Goal: Communication & Community: Answer question/provide support

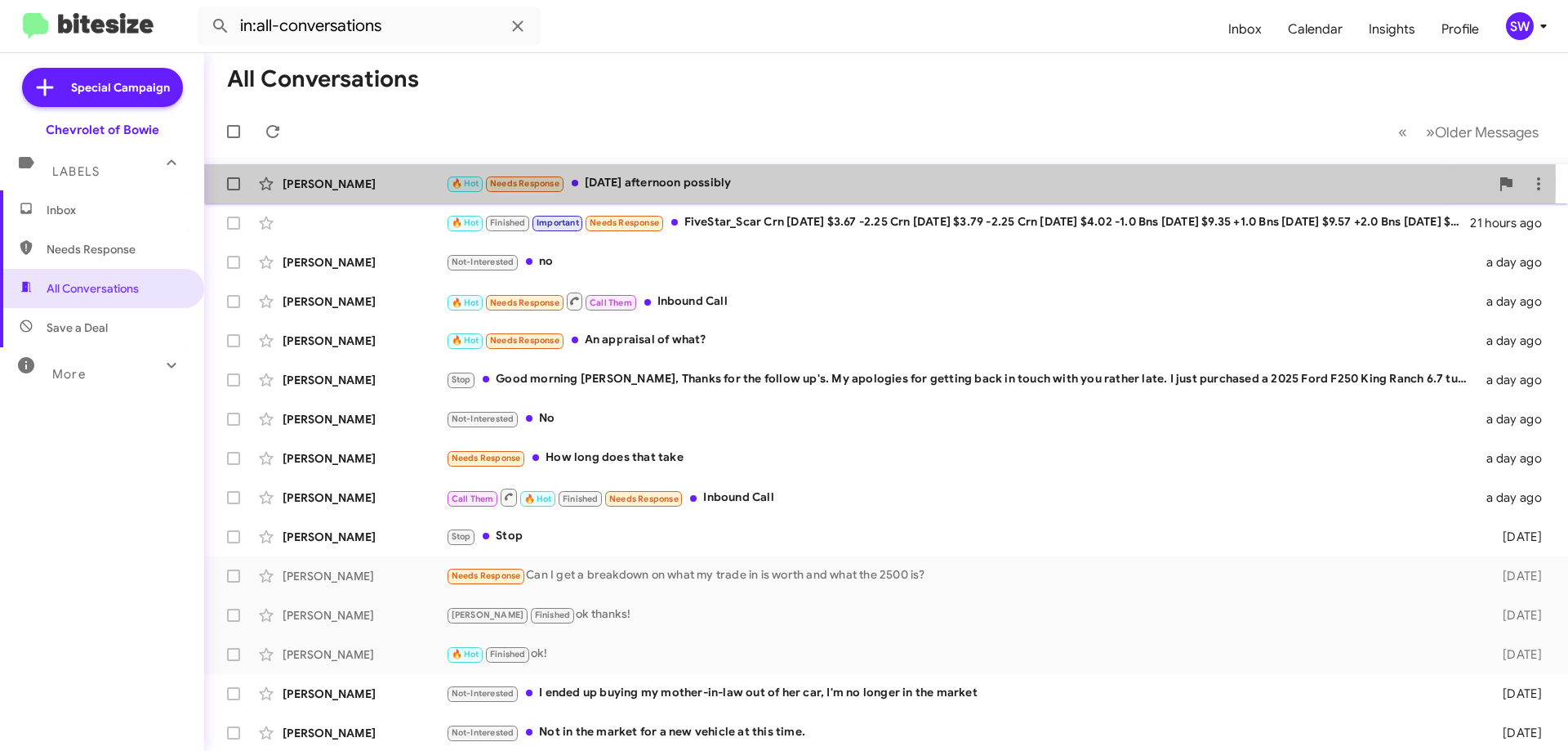
drag, startPoint x: 671, startPoint y: 181, endPoint x: 750, endPoint y: 191, distance: 79.6
click at [671, 182] on div "🔥 Hot Needs Response [DATE] afternoon possibly" at bounding box center [967, 184] width 1043 height 19
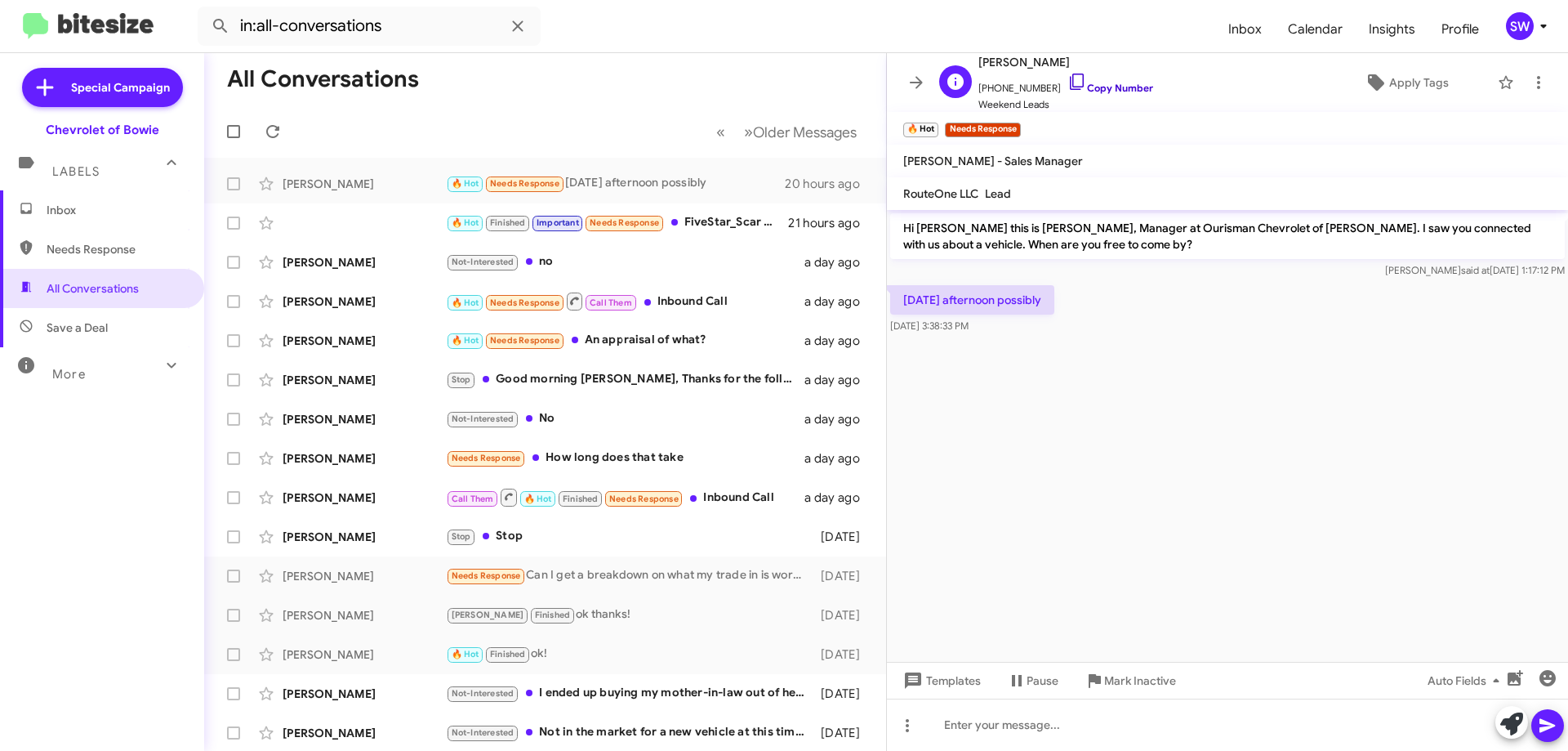
drag, startPoint x: 1059, startPoint y: 87, endPoint x: 1087, endPoint y: 88, distance: 28.0
click at [1068, 87] on icon at bounding box center [1077, 81] width 20 height 20
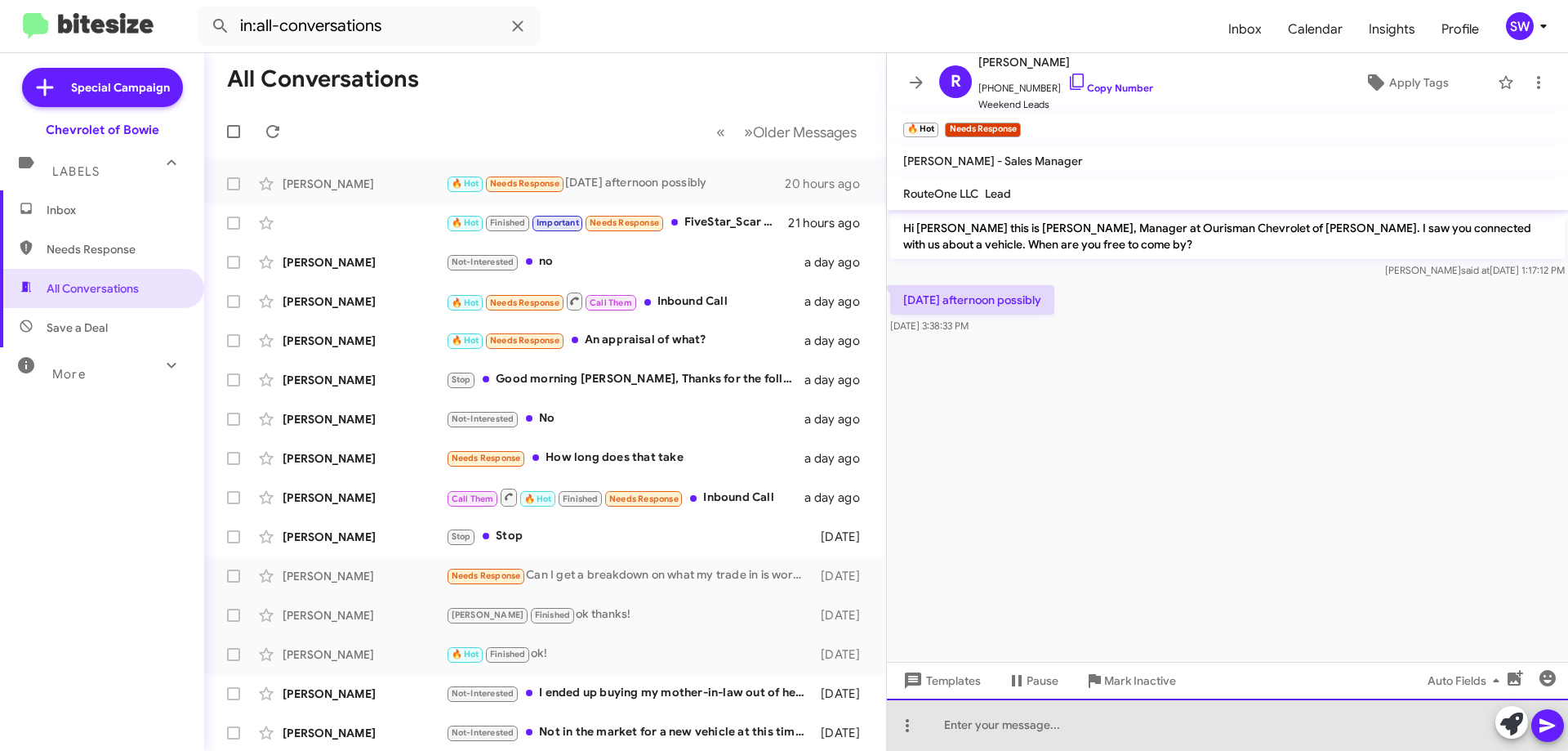
drag, startPoint x: 1042, startPoint y: 719, endPoint x: 1046, endPoint y: 702, distance: 17.5
click at [1046, 705] on div at bounding box center [1227, 724] width 681 height 52
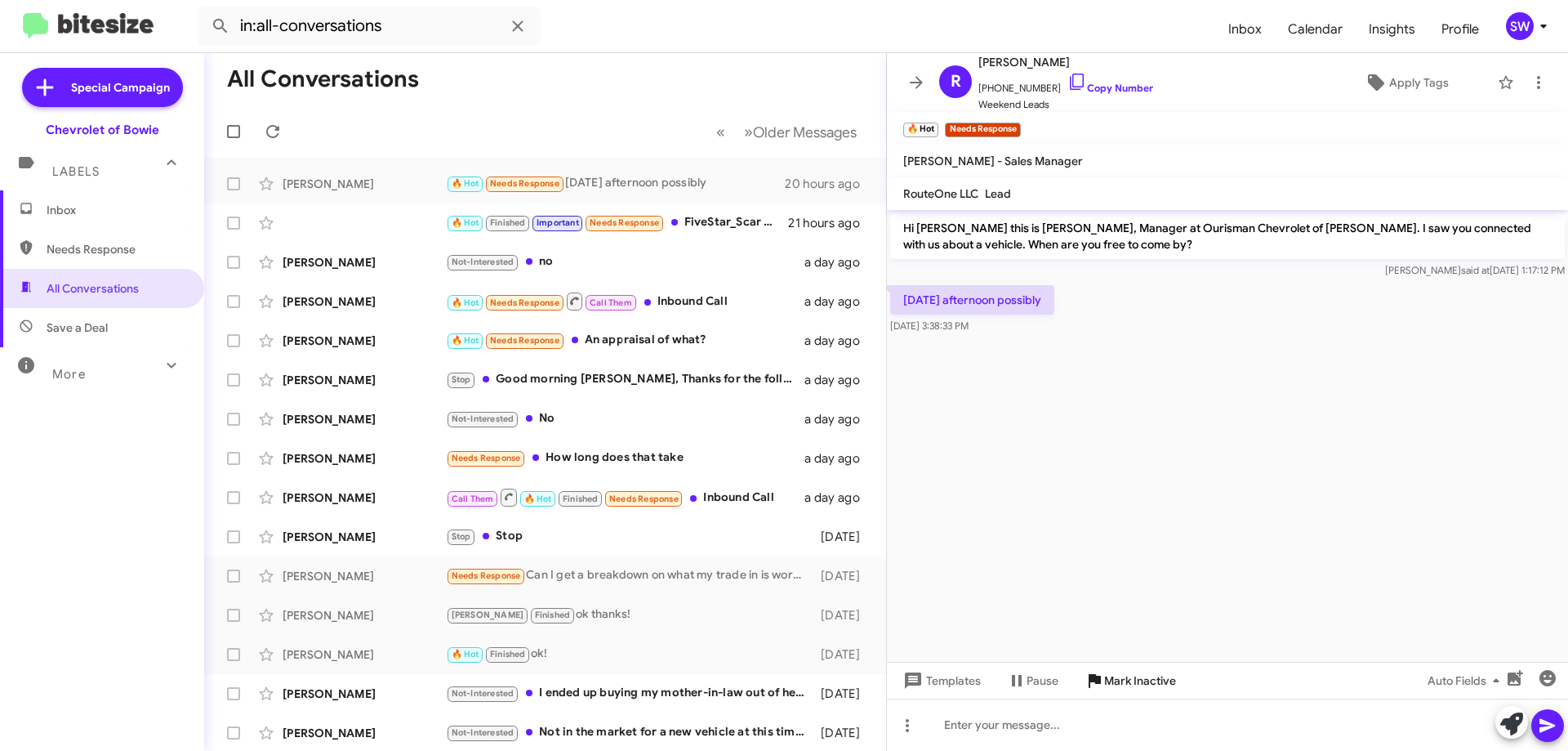
click at [1120, 674] on span "Mark Inactive" at bounding box center [1139, 681] width 72 height 29
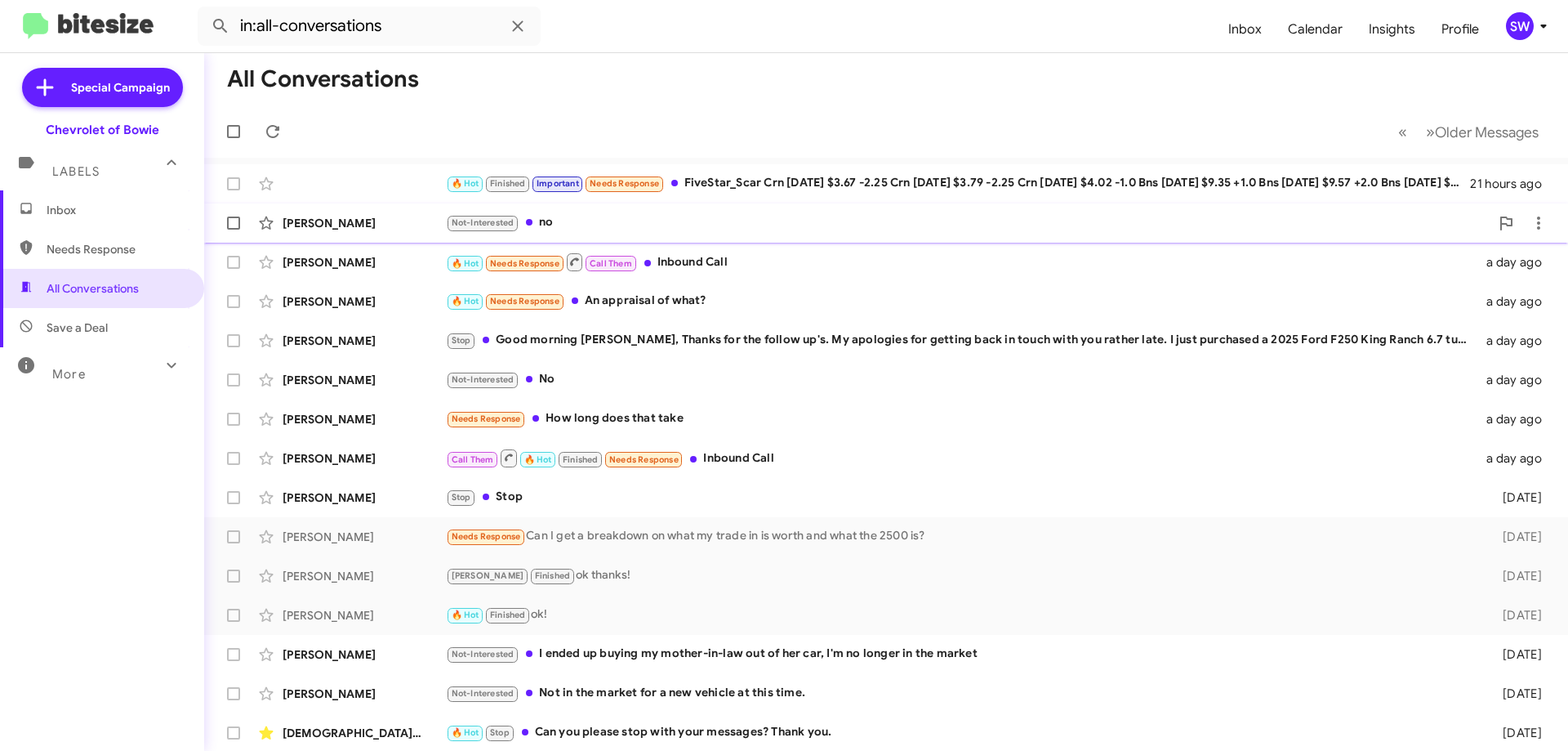
drag, startPoint x: 567, startPoint y: 223, endPoint x: 589, endPoint y: 220, distance: 22.2
click at [570, 222] on div "Not-Interested no" at bounding box center [967, 223] width 1043 height 19
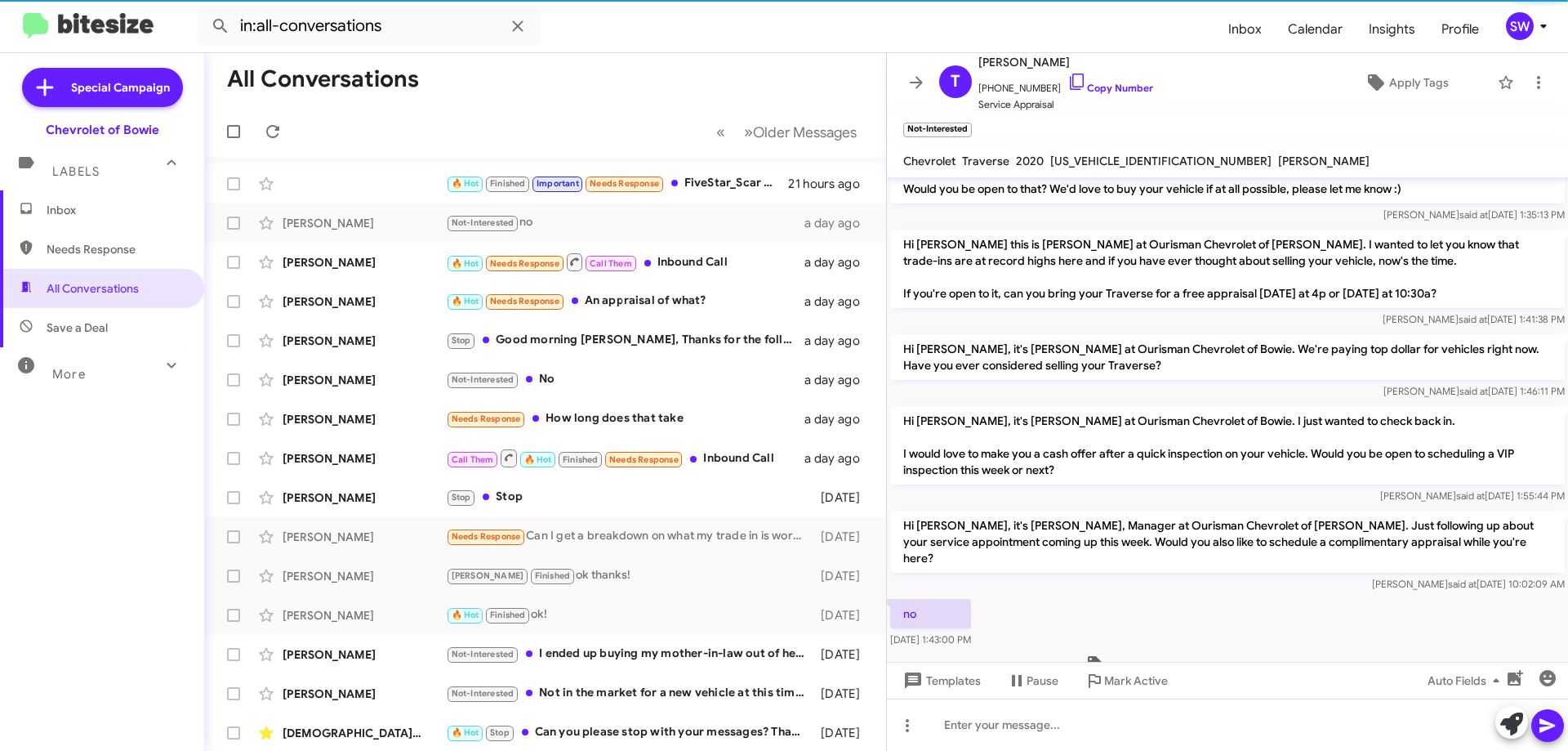
scroll to position [365, 0]
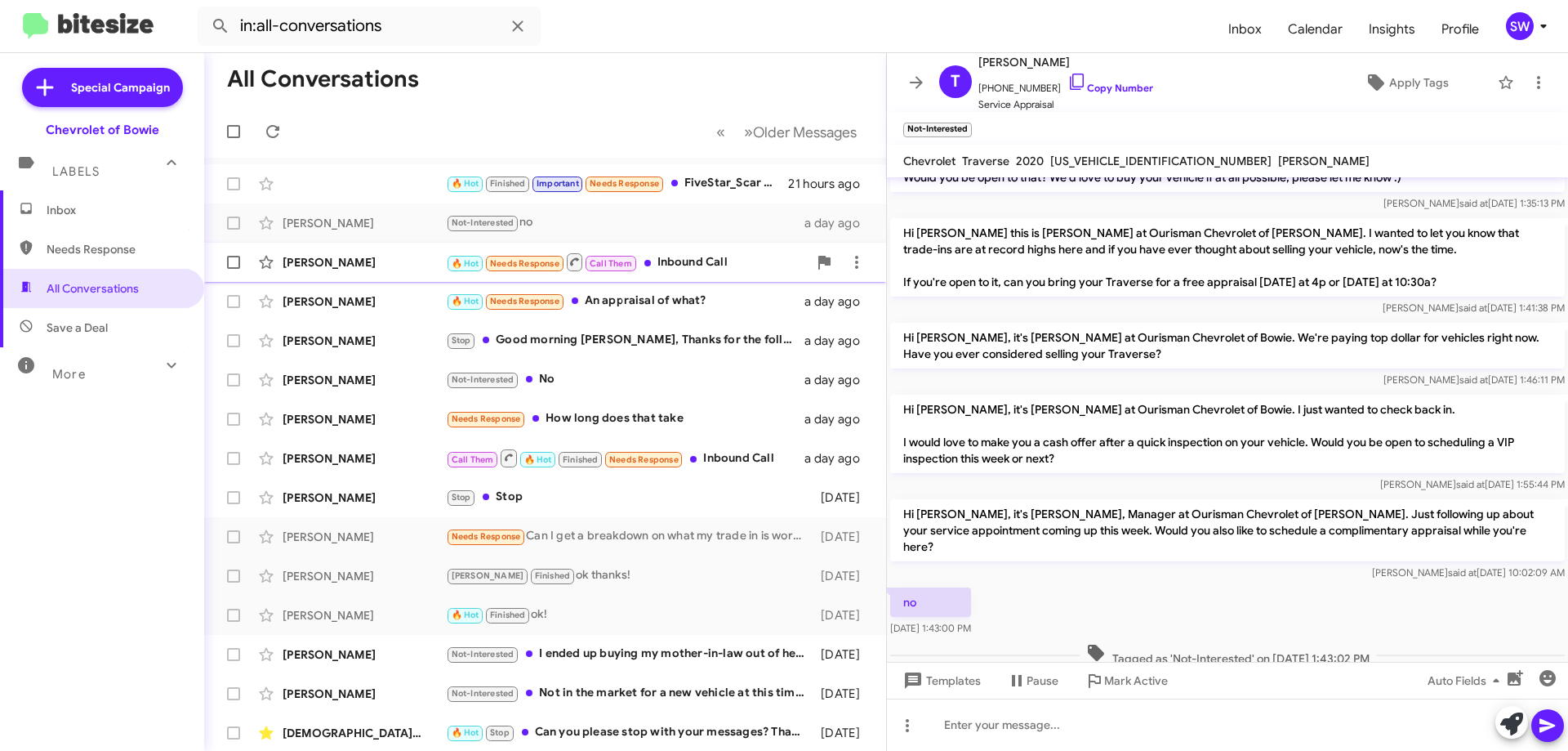
drag, startPoint x: 673, startPoint y: 260, endPoint x: 687, endPoint y: 263, distance: 14.3
click at [677, 261] on div "🔥 Hot Needs Response Call Them Inbound Call" at bounding box center [627, 262] width 362 height 21
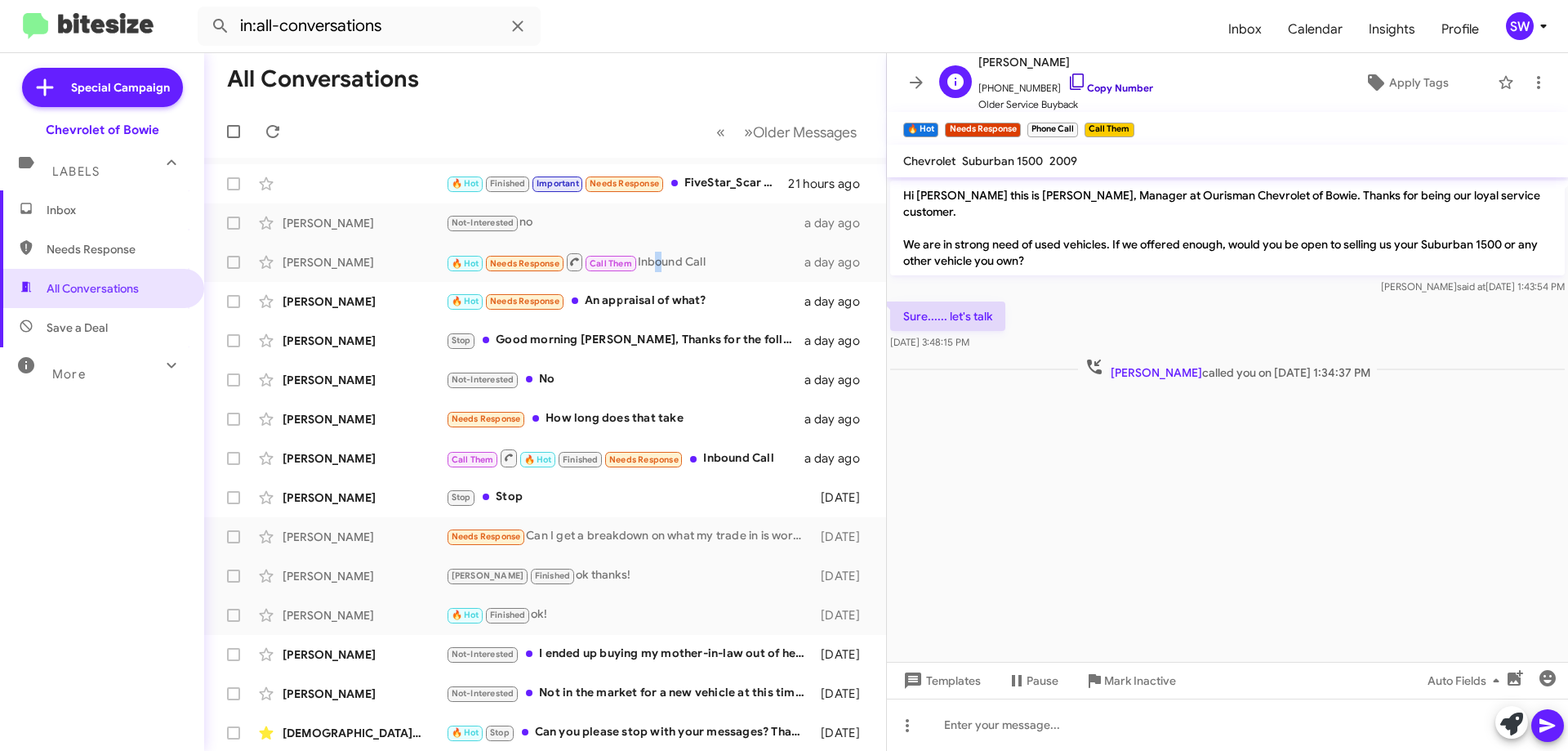
click at [1068, 81] on icon at bounding box center [1077, 81] width 20 height 20
drag, startPoint x: 1130, startPoint y: 682, endPoint x: 1092, endPoint y: 683, distance: 38.0
click at [1129, 683] on span "Mark Inactive" at bounding box center [1139, 681] width 72 height 29
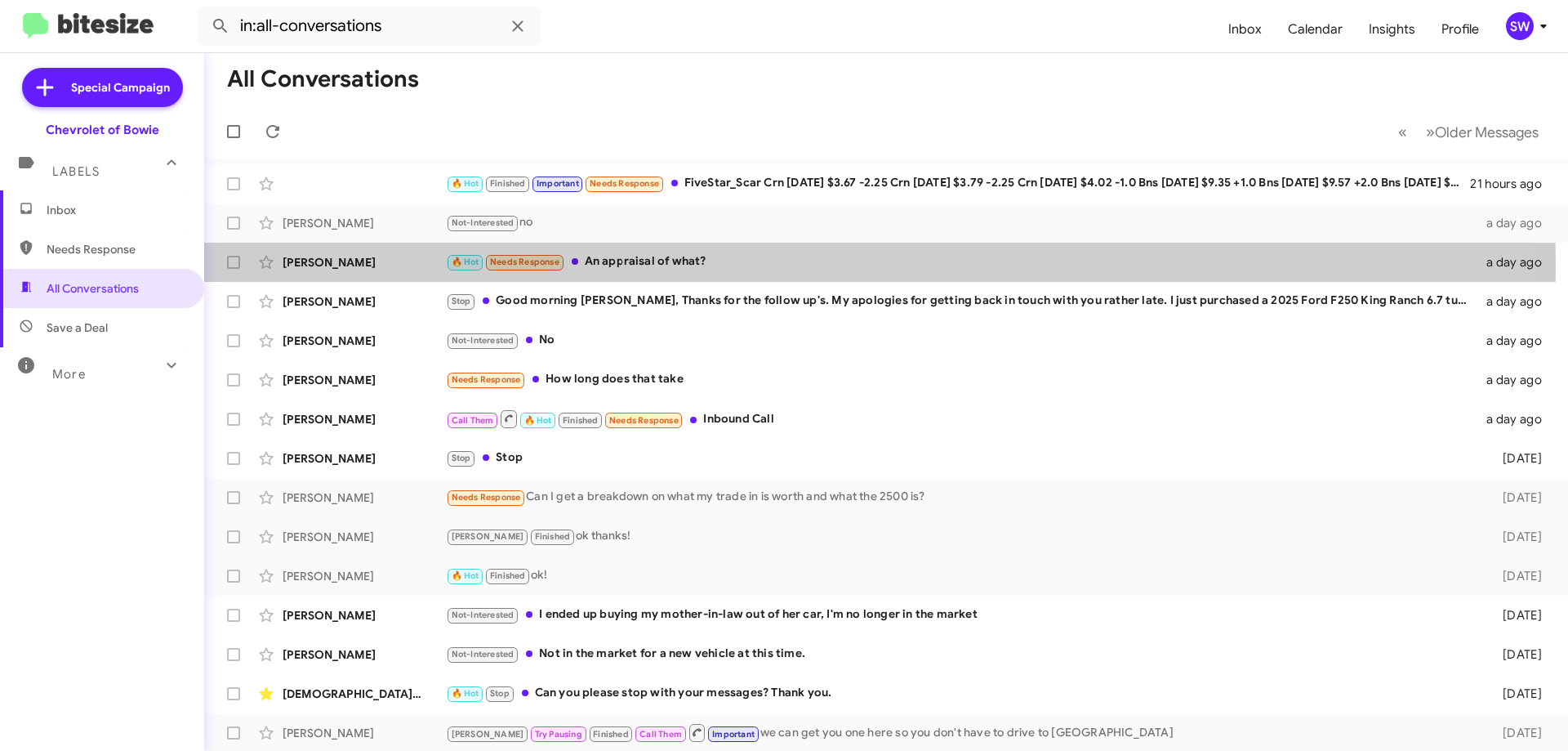
drag, startPoint x: 610, startPoint y: 265, endPoint x: 882, endPoint y: 282, distance: 272.5
click at [622, 265] on div "🔥 Hot Needs Response An appraisal of what?" at bounding box center [961, 262] width 1030 height 19
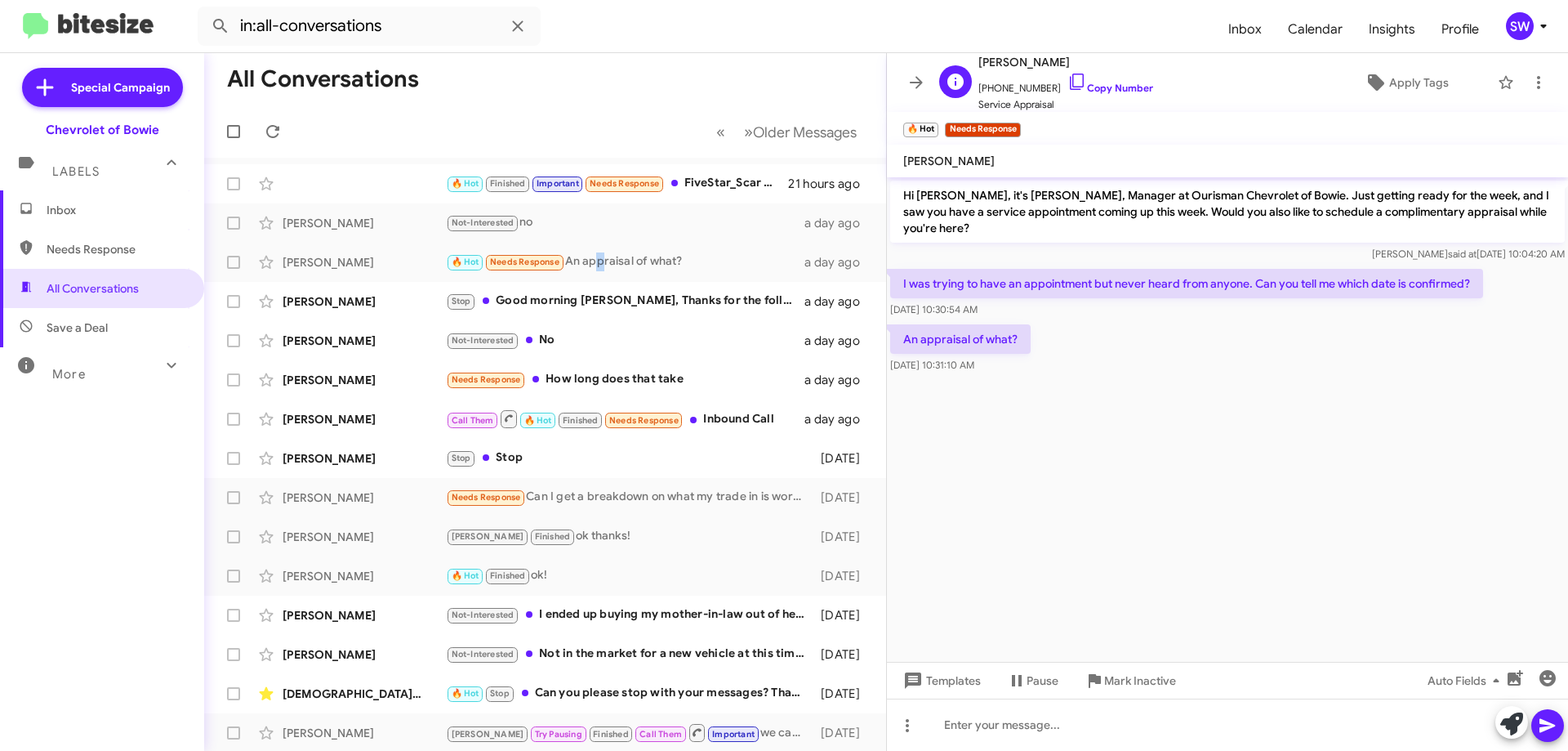
drag, startPoint x: 1064, startPoint y: 84, endPoint x: 1076, endPoint y: 79, distance: 13.0
click at [1068, 83] on icon at bounding box center [1077, 81] width 20 height 20
click at [581, 335] on div "Not-Interested No" at bounding box center [627, 340] width 362 height 19
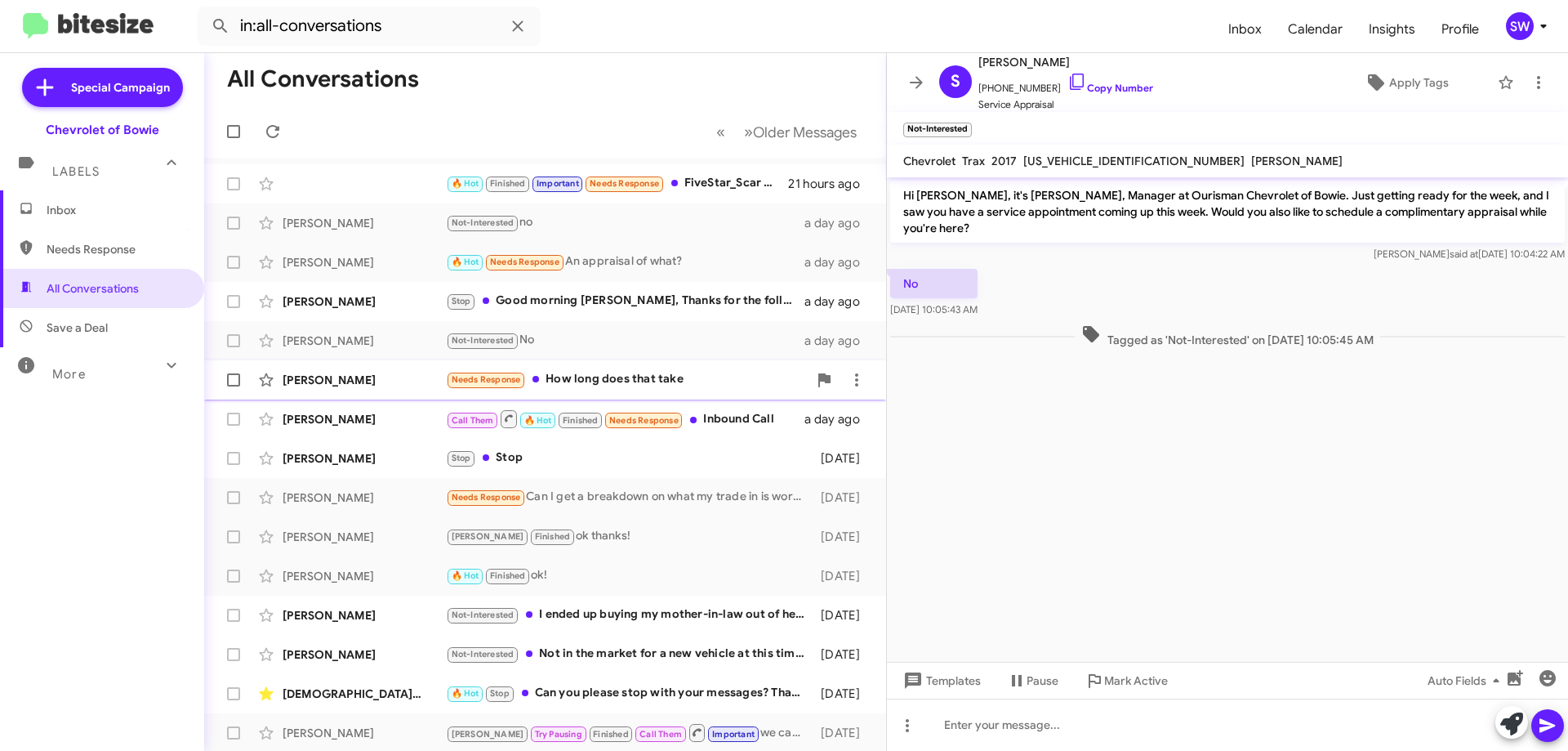
drag, startPoint x: 616, startPoint y: 384, endPoint x: 818, endPoint y: 363, distance: 203.1
click at [619, 384] on div "Needs Response How long does that take" at bounding box center [627, 379] width 362 height 19
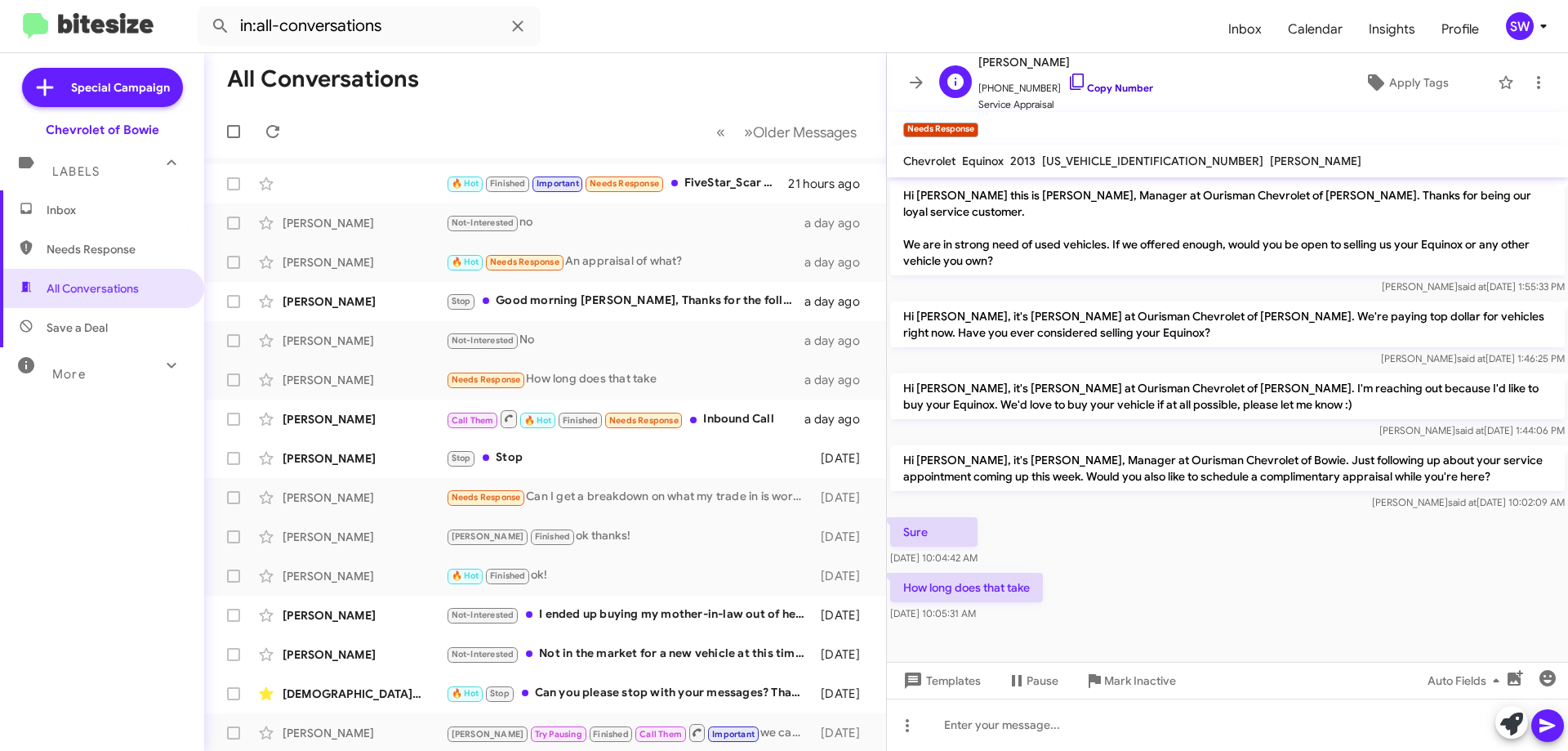
click at [1068, 78] on icon at bounding box center [1077, 81] width 20 height 20
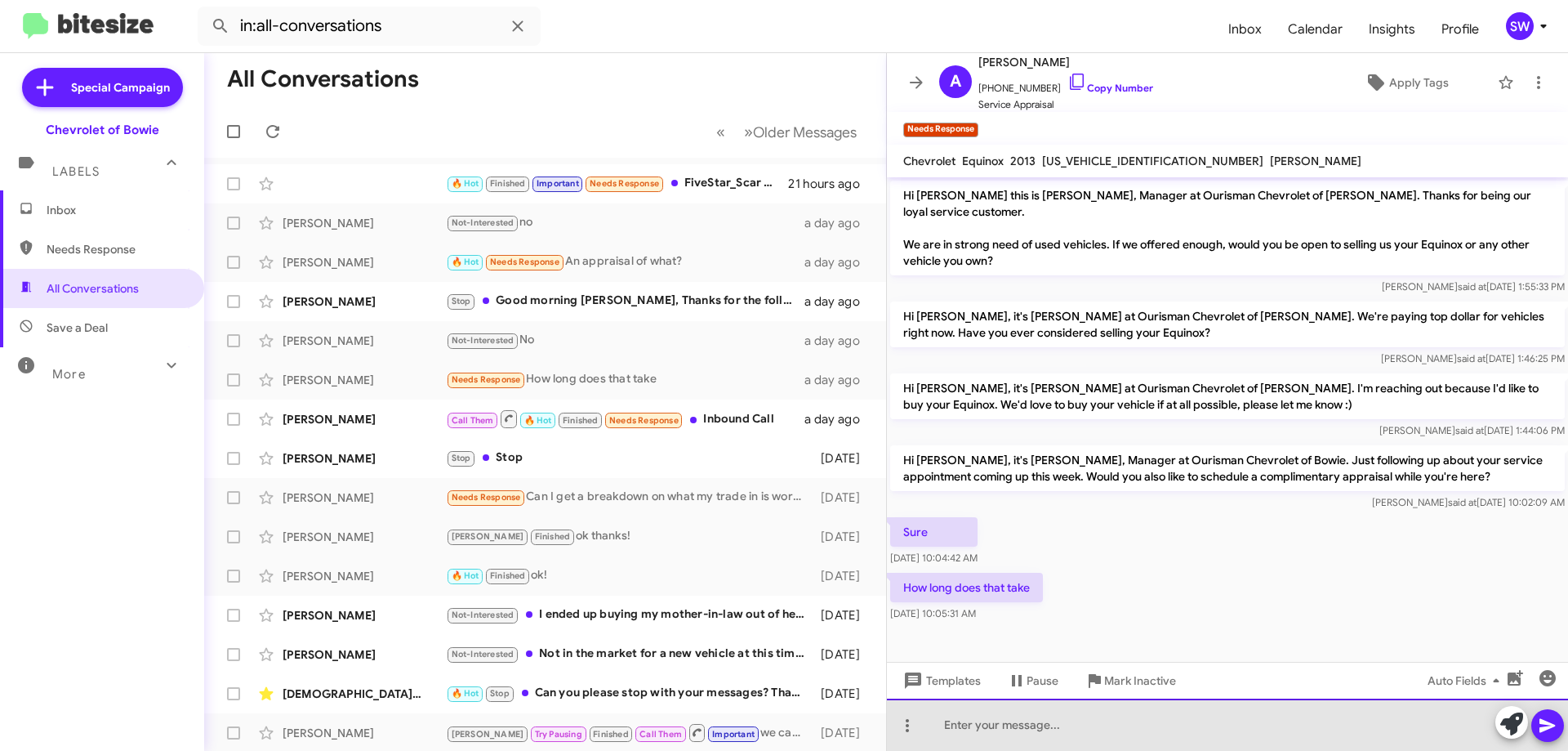
click at [1085, 722] on div at bounding box center [1227, 724] width 681 height 52
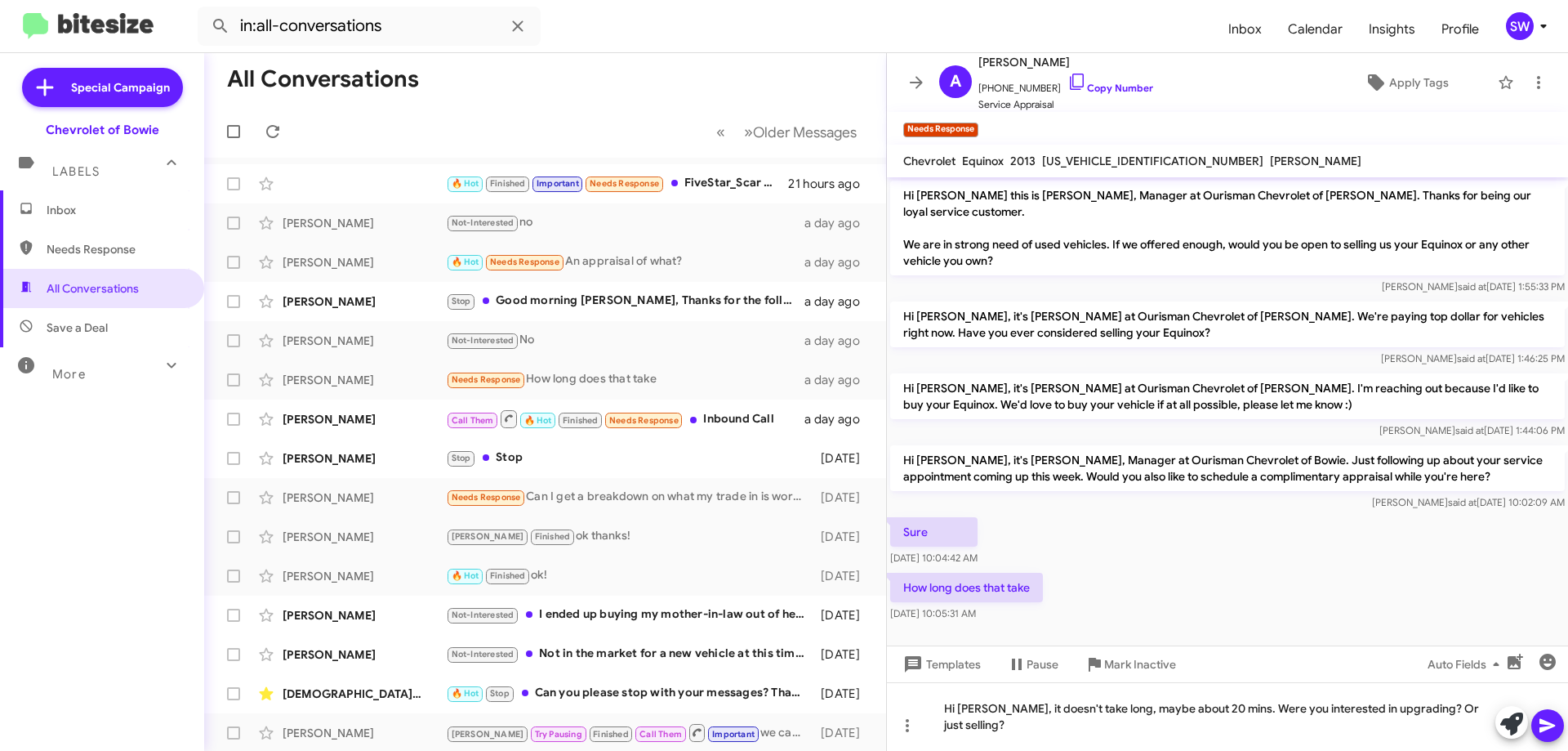
drag, startPoint x: 1551, startPoint y: 715, endPoint x: 1552, endPoint y: 727, distance: 12.0
click at [1552, 715] on icon at bounding box center [1547, 725] width 20 height 20
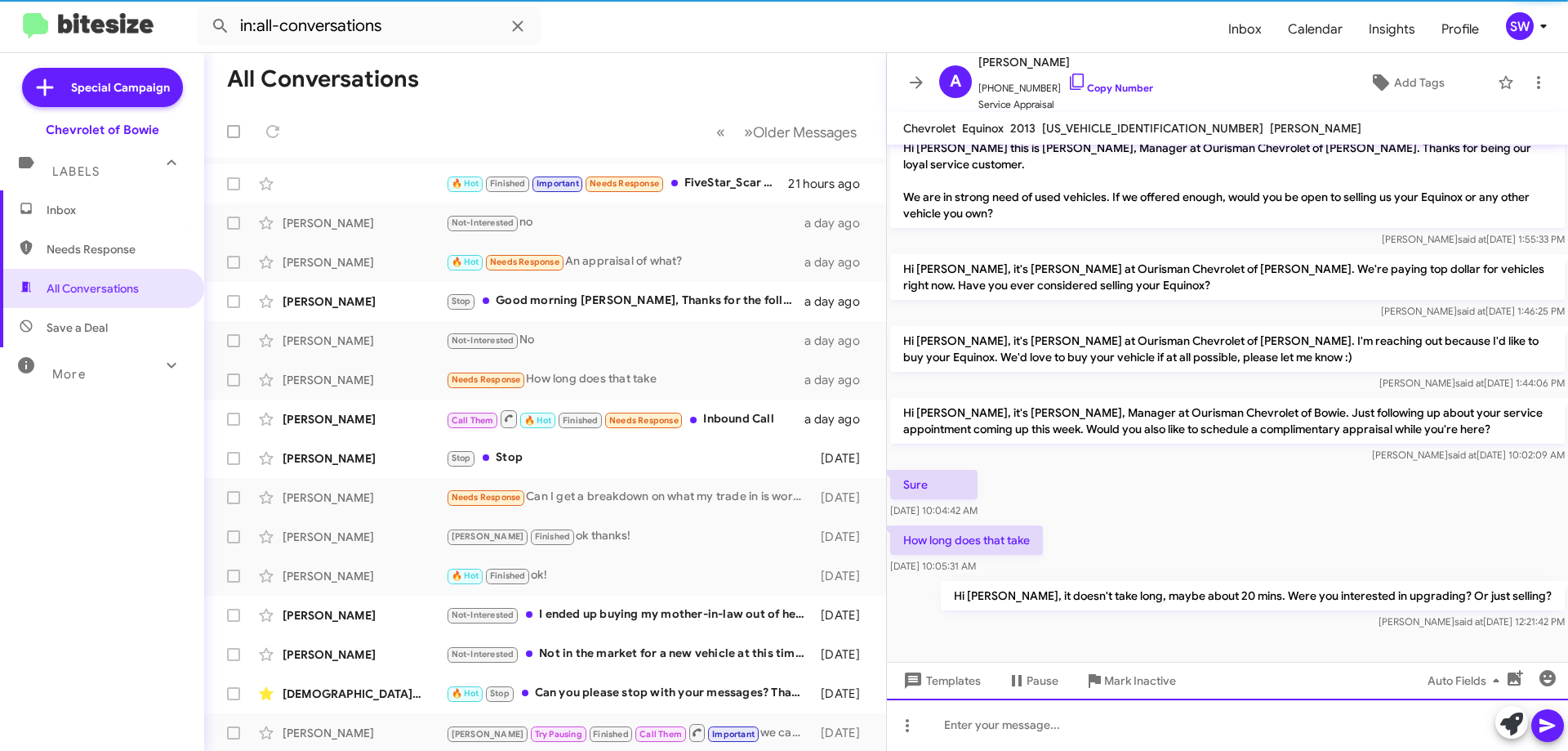
scroll to position [15, 0]
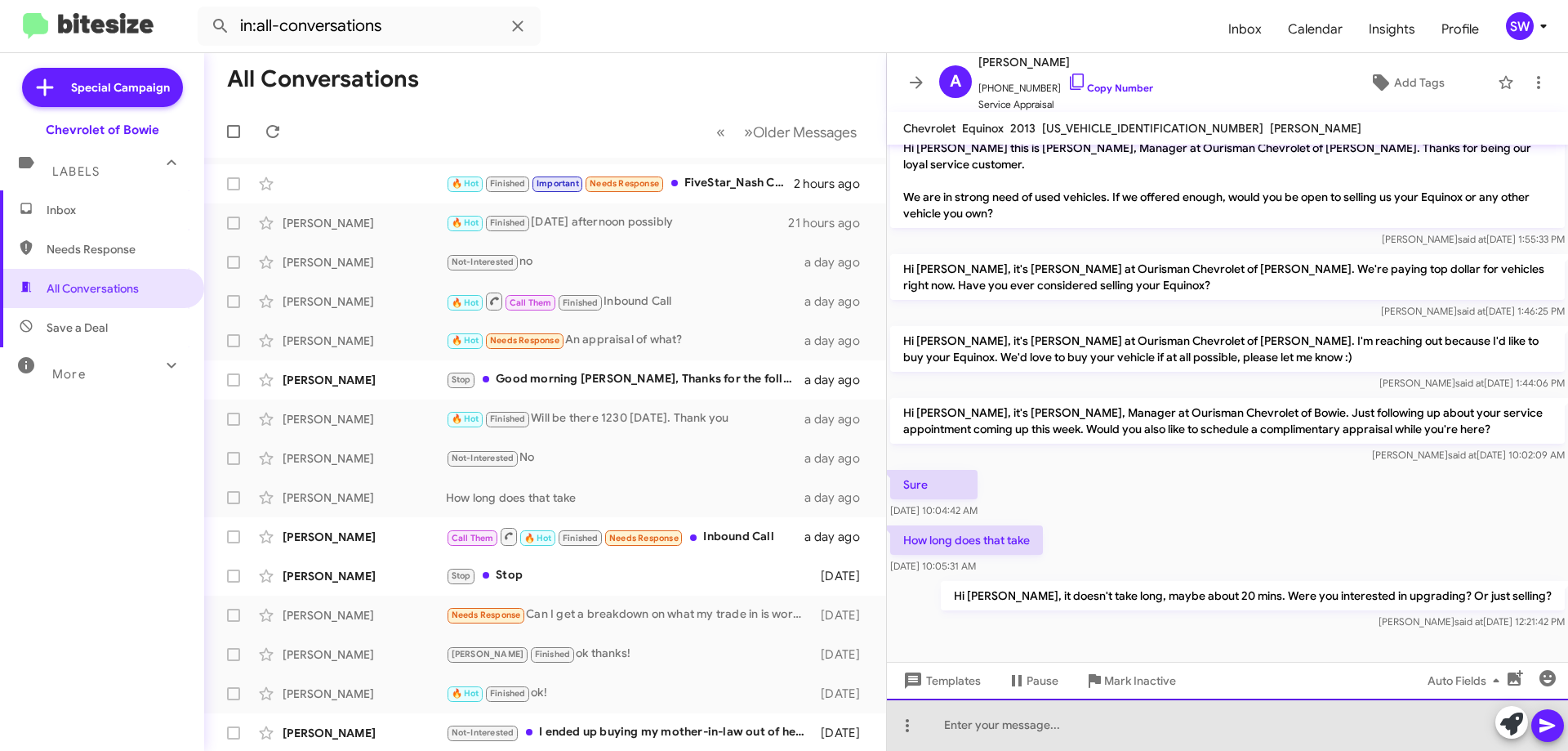
click at [1110, 730] on div at bounding box center [1227, 724] width 681 height 52
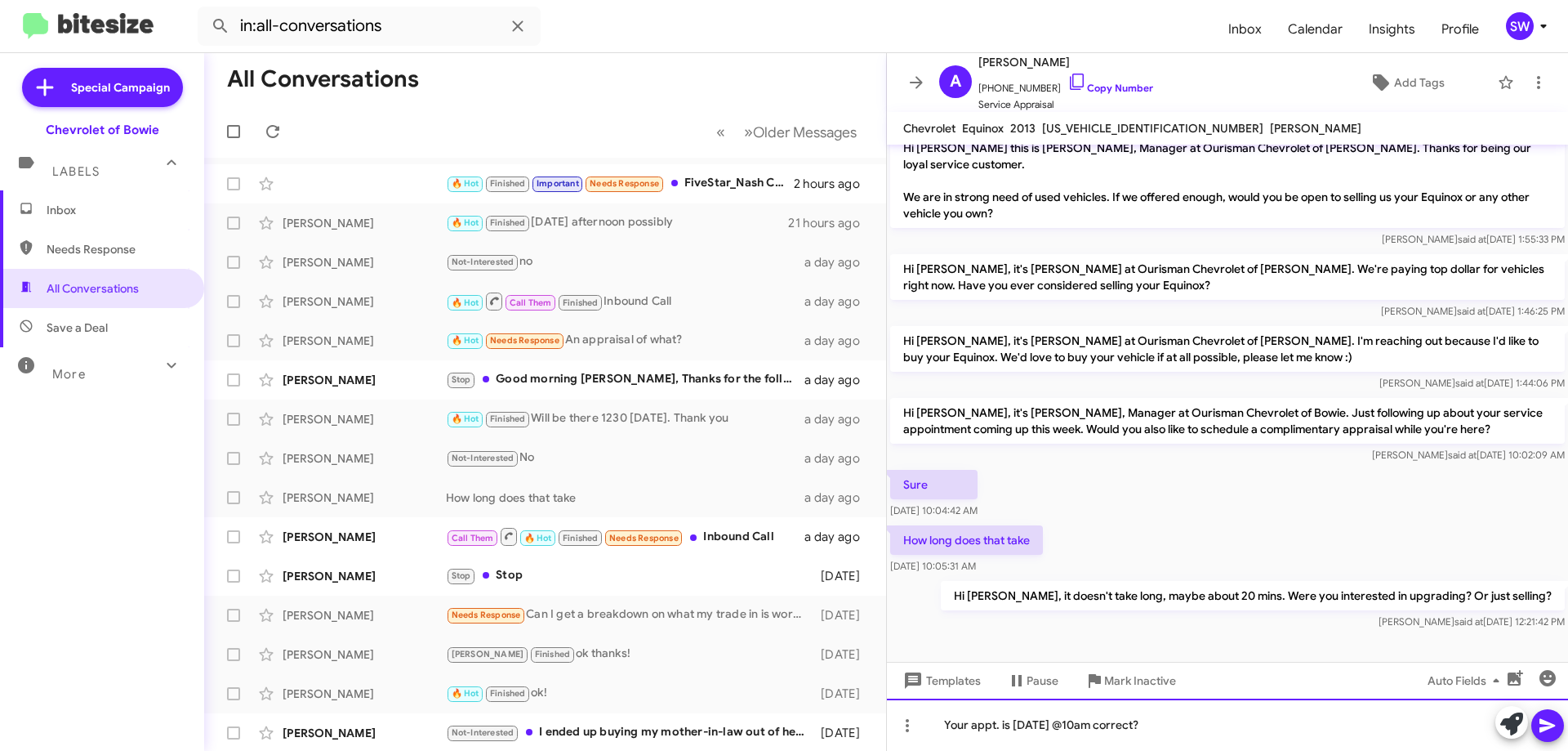
click at [1277, 717] on div "Your appt. is [DATE] @10am correct?" at bounding box center [1227, 724] width 681 height 52
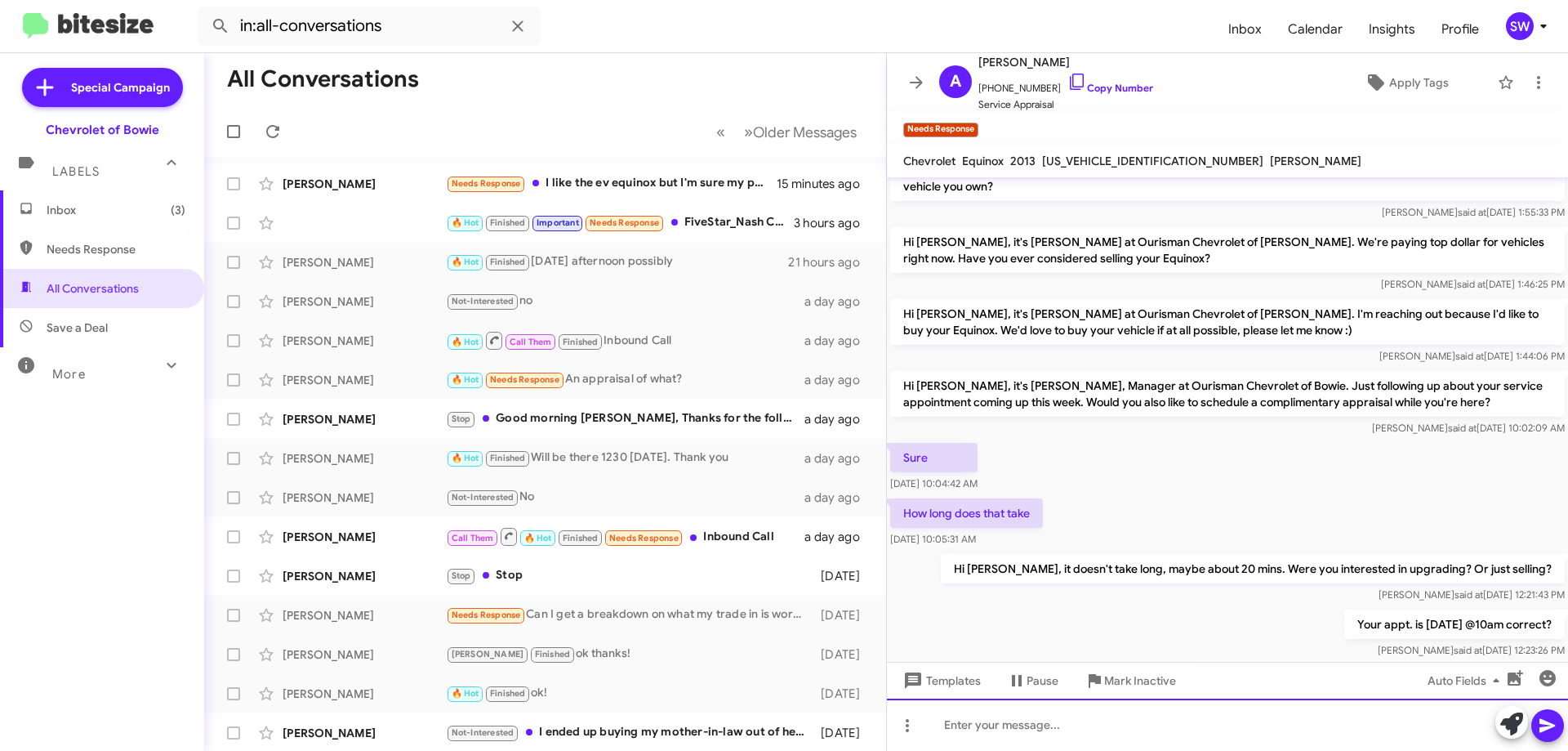
scroll to position [166, 0]
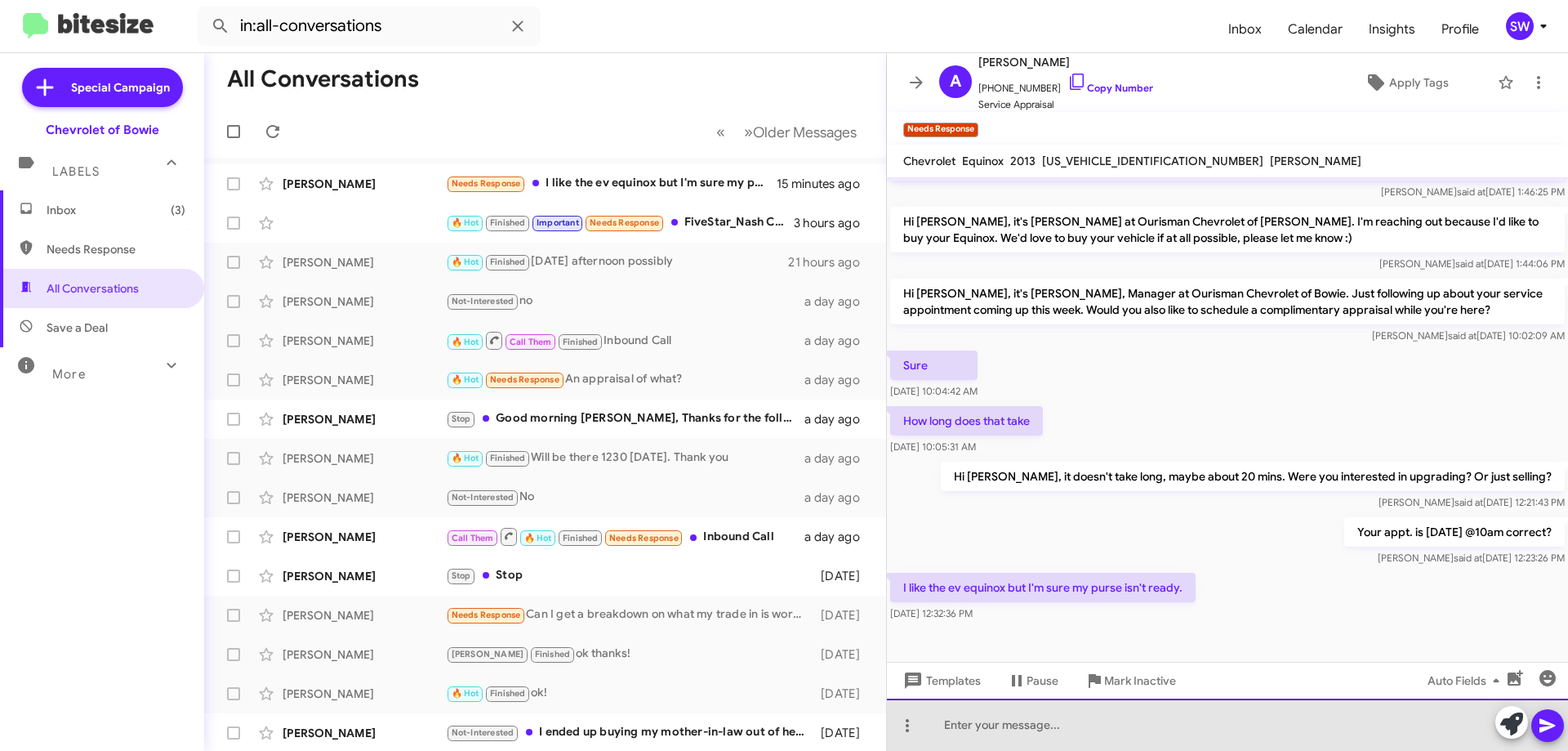
click at [1036, 728] on div at bounding box center [1227, 724] width 681 height 52
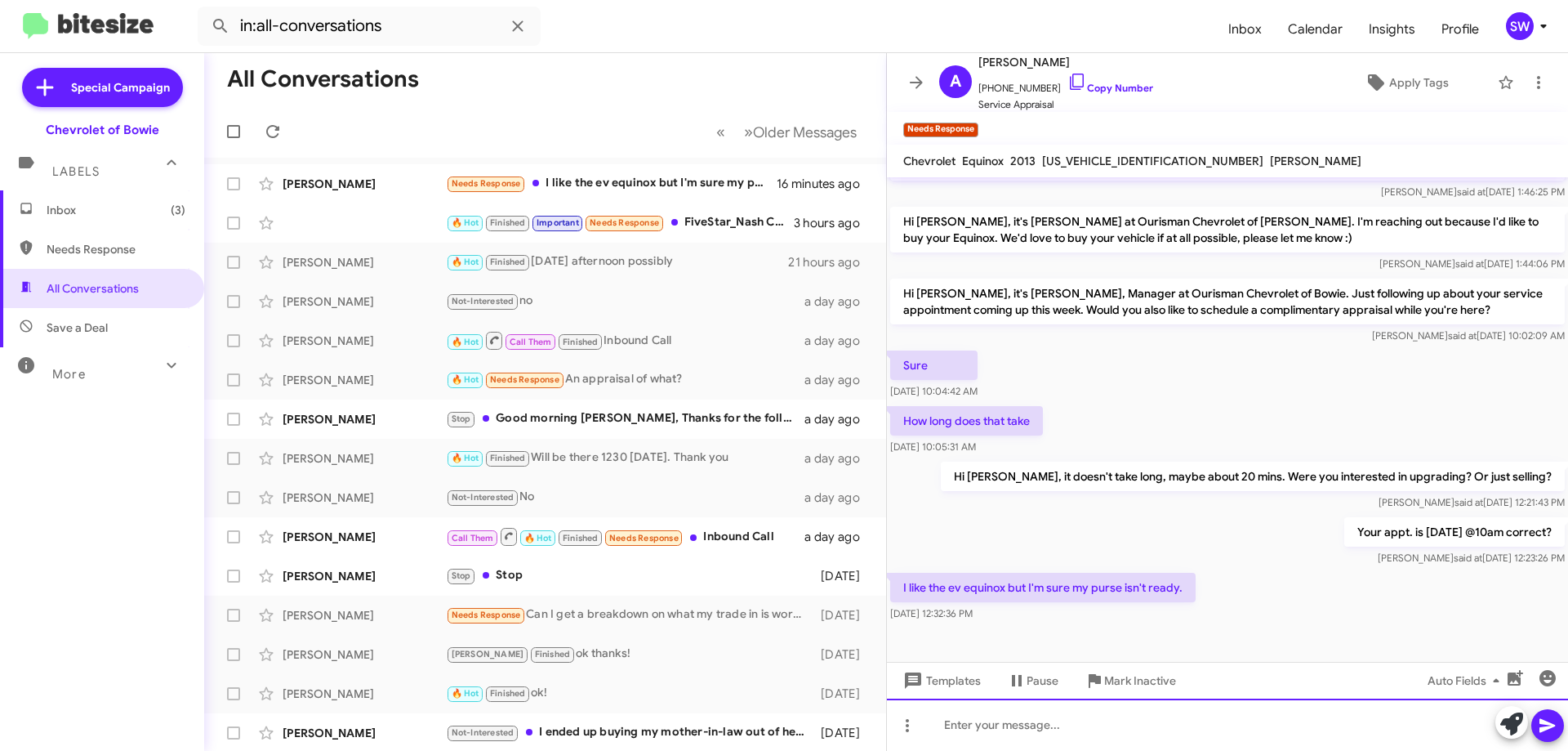
click at [1108, 728] on div at bounding box center [1227, 724] width 681 height 52
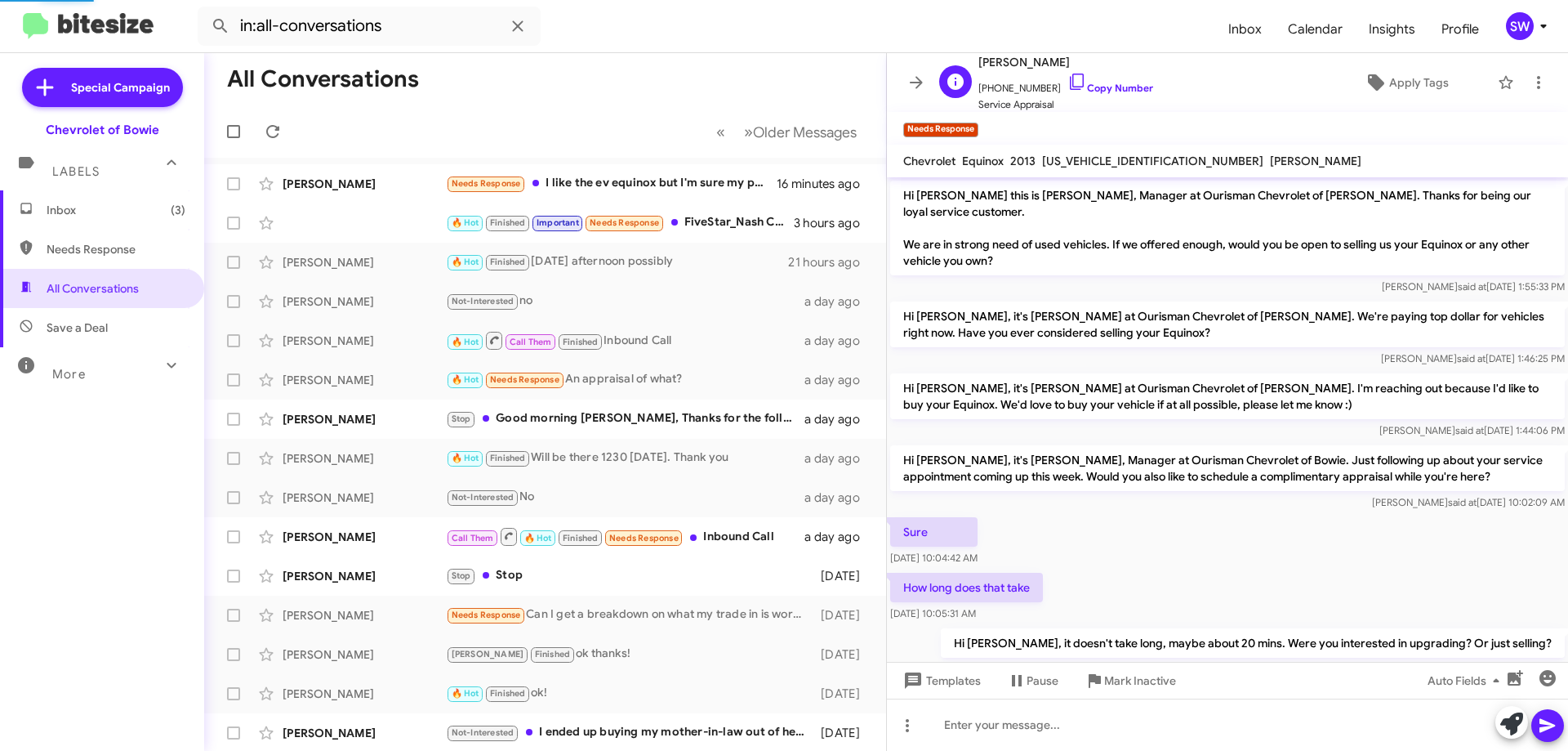
drag, startPoint x: 1055, startPoint y: 78, endPoint x: 1204, endPoint y: 94, distance: 149.9
click at [1068, 79] on icon at bounding box center [1077, 81] width 20 height 20
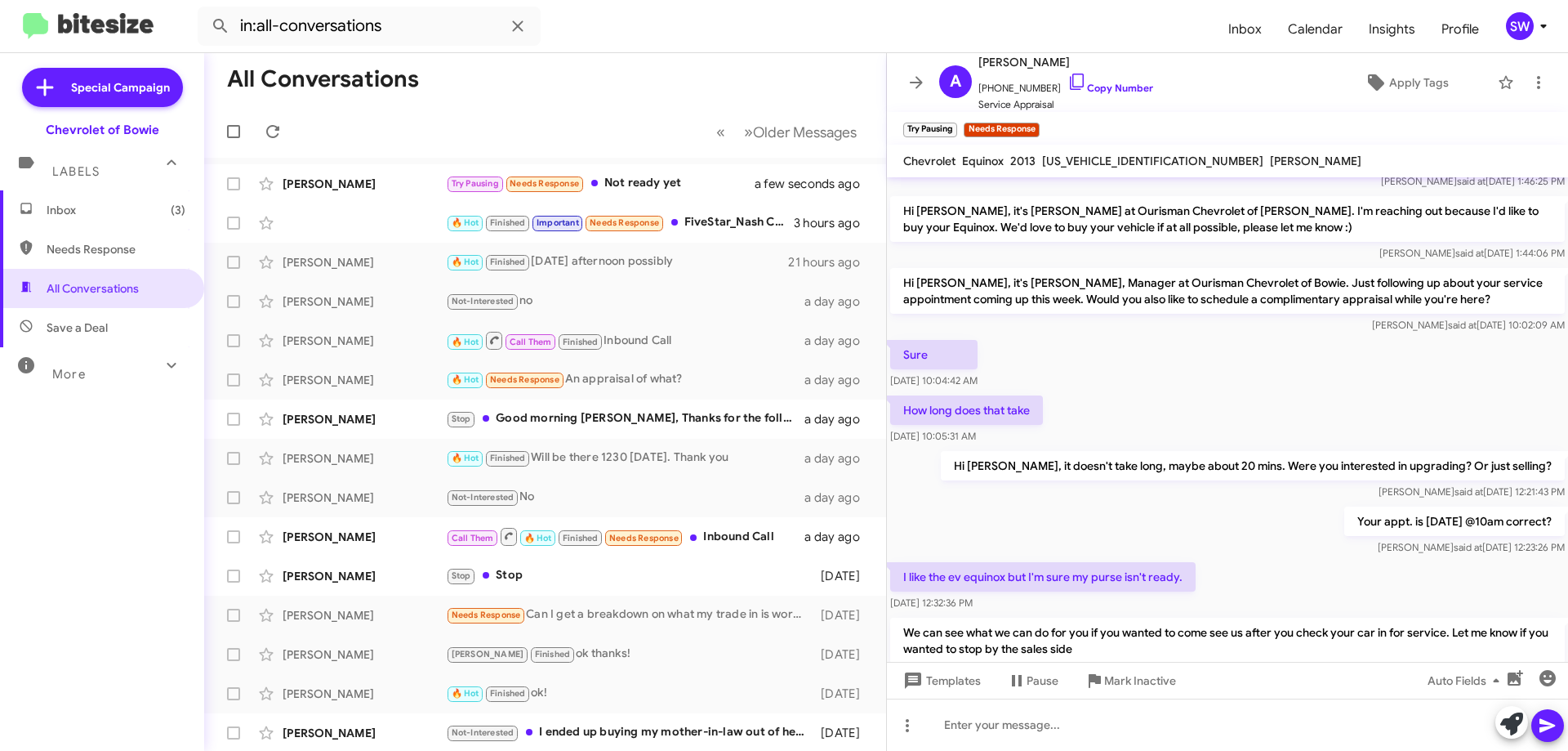
scroll to position [302, 0]
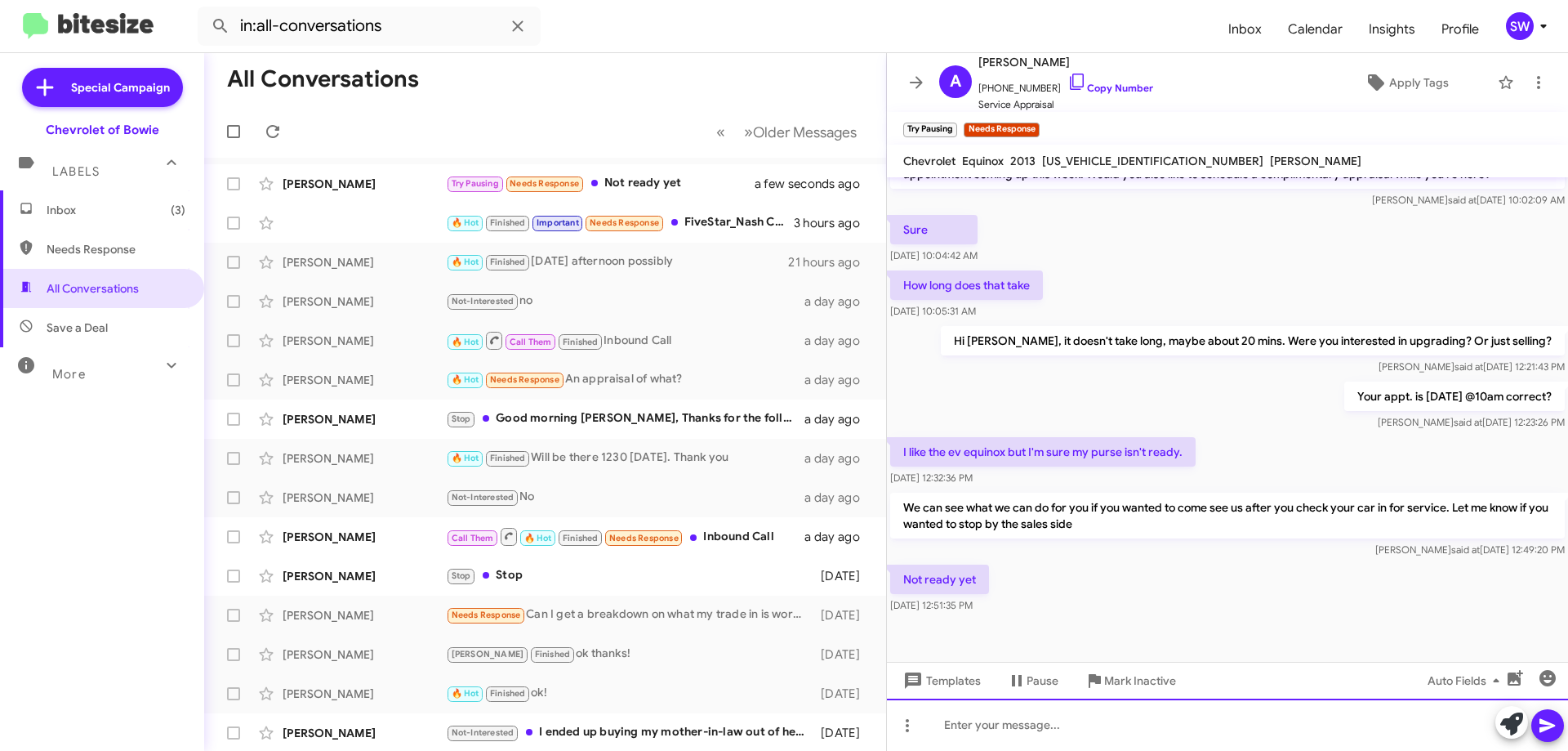
click at [1010, 713] on div at bounding box center [1227, 724] width 681 height 52
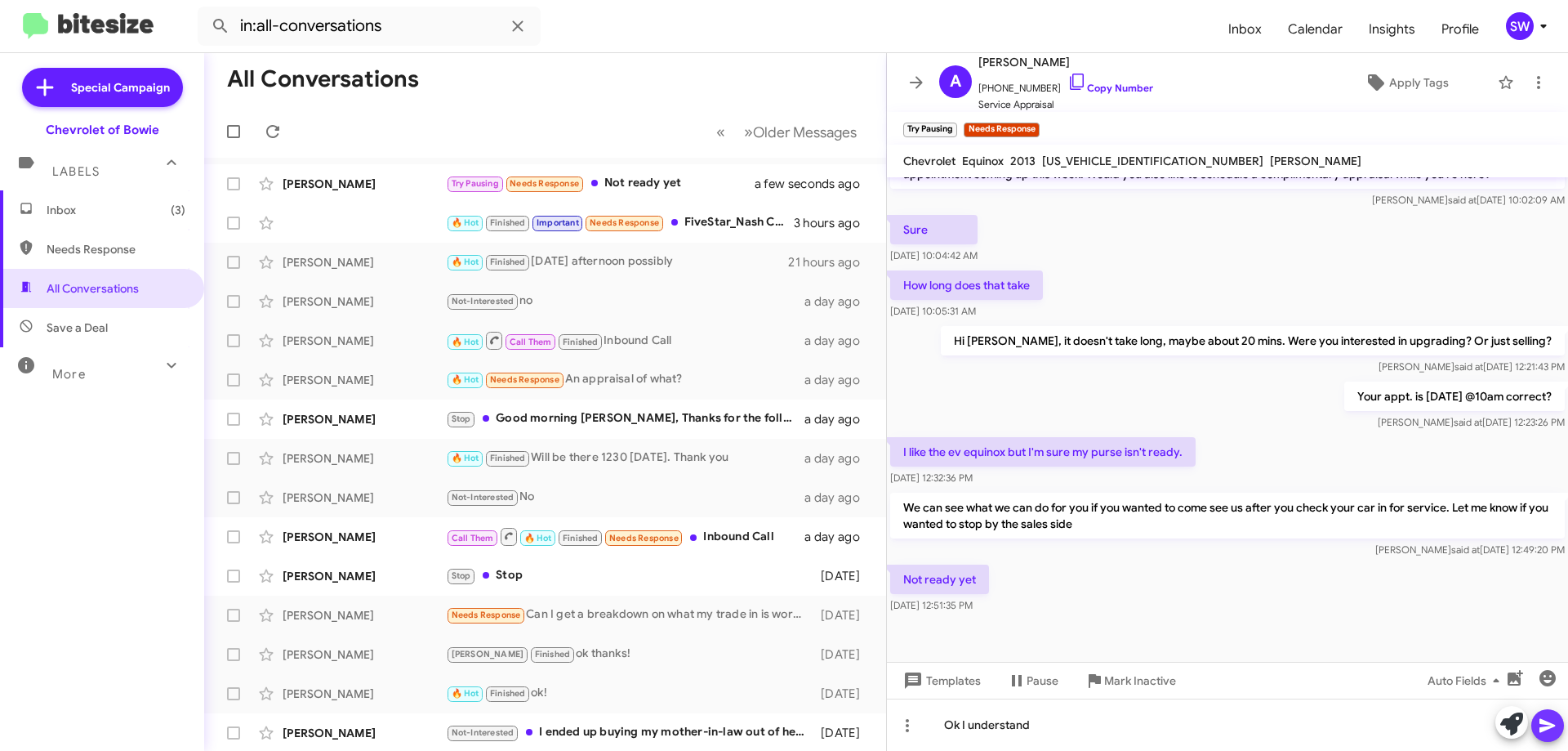
click at [1539, 719] on icon at bounding box center [1547, 725] width 20 height 20
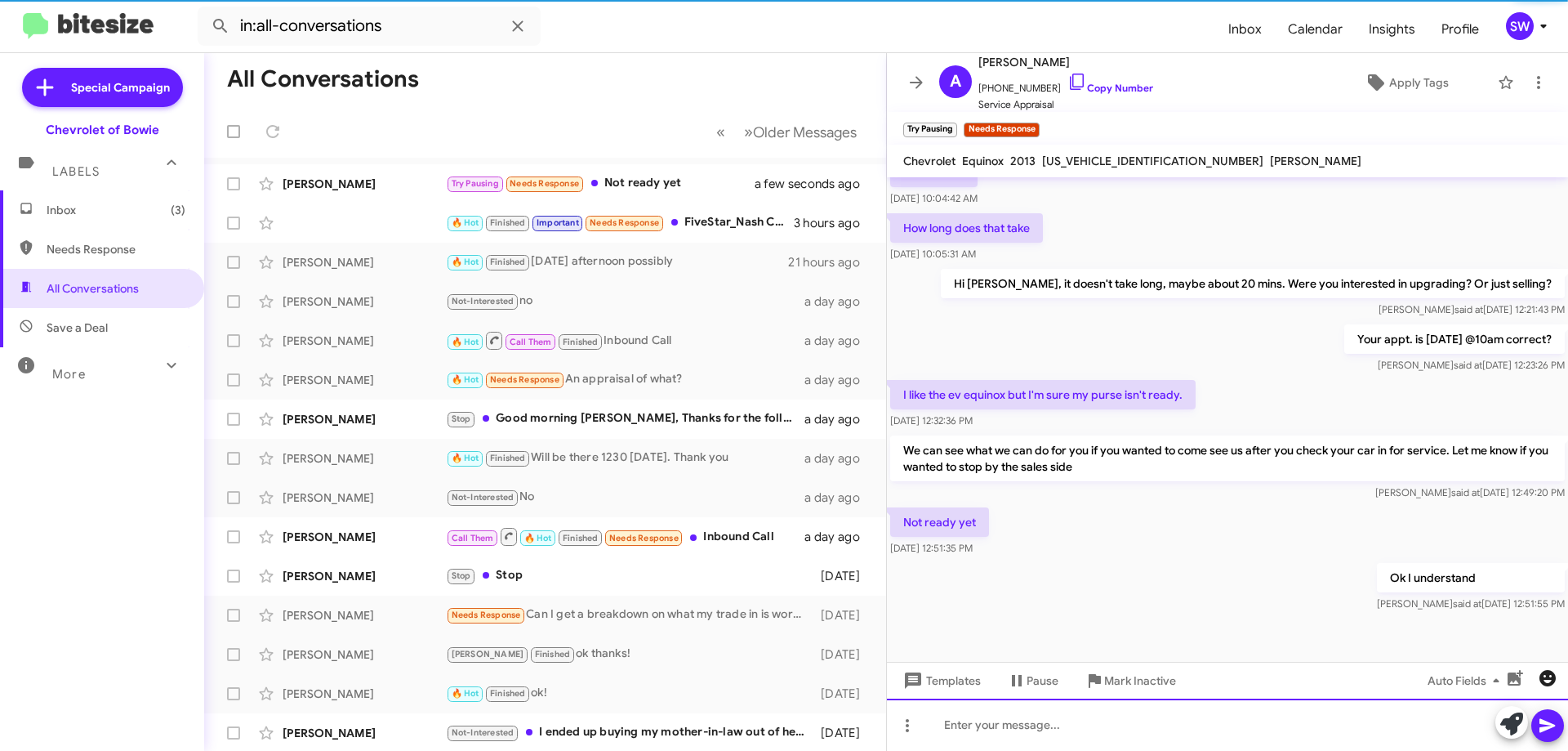
scroll to position [362, 0]
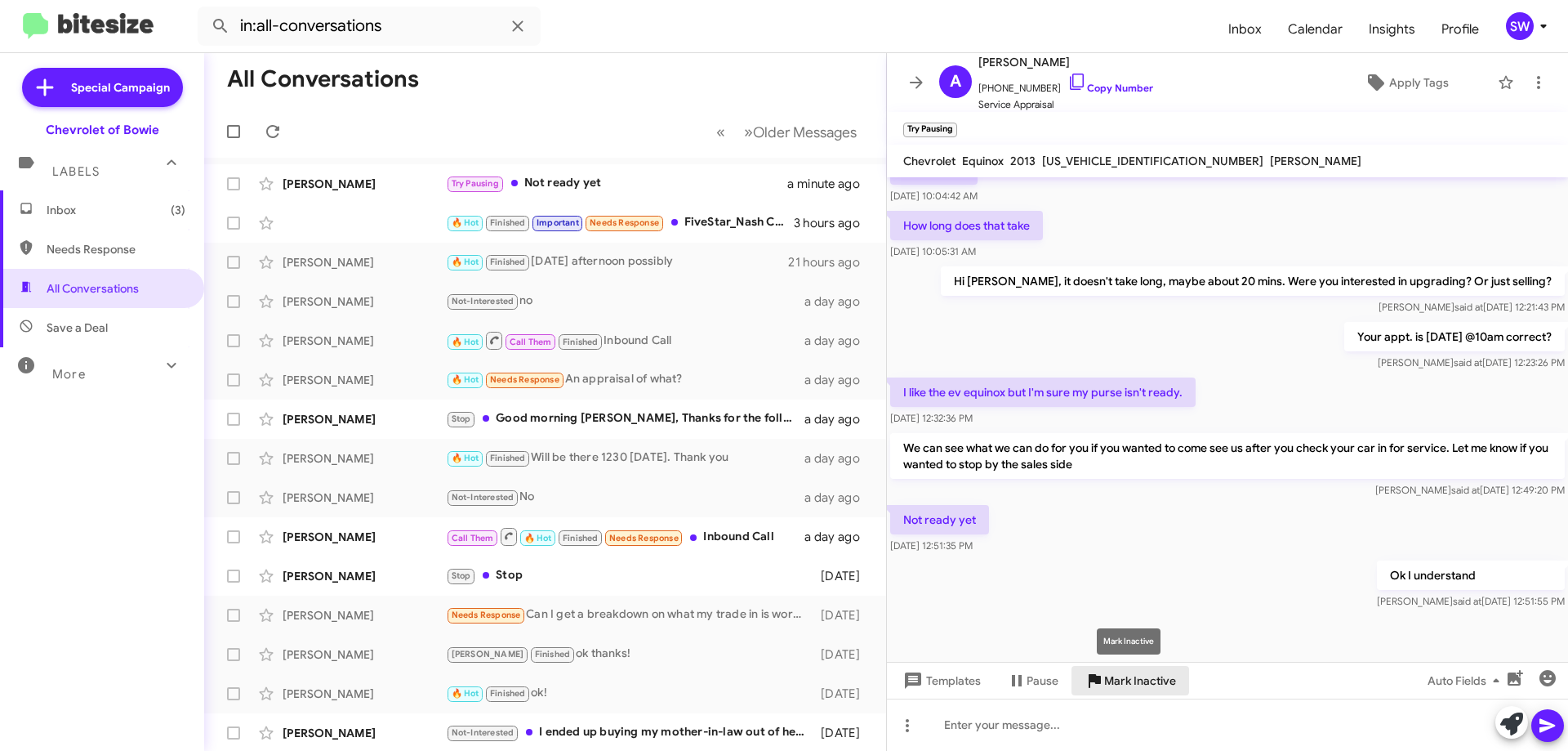
drag, startPoint x: 1121, startPoint y: 678, endPoint x: 1204, endPoint y: 622, distance: 100.1
click at [1122, 676] on span "Mark Inactive" at bounding box center [1139, 681] width 72 height 29
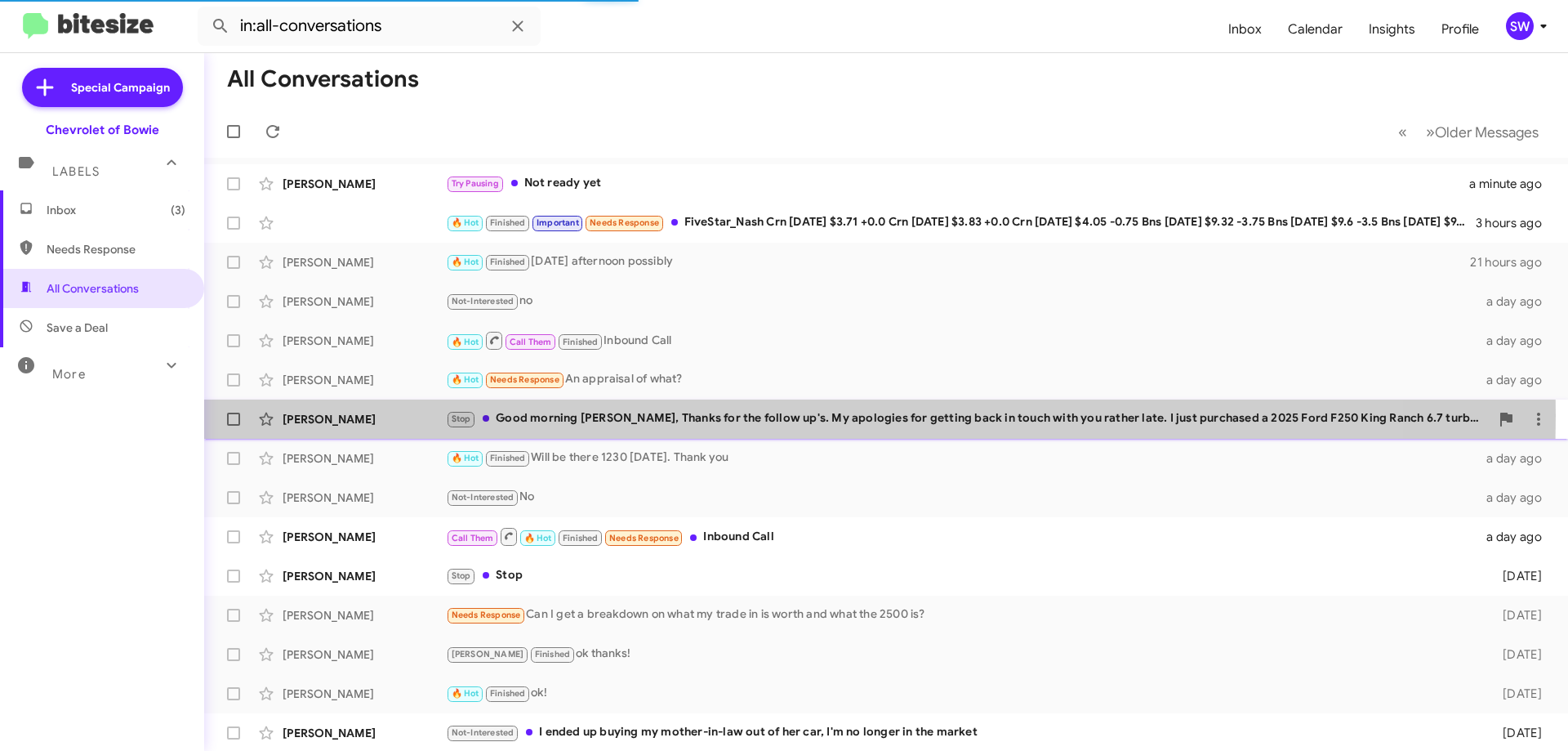
drag, startPoint x: 649, startPoint y: 415, endPoint x: 815, endPoint y: 402, distance: 166.5
click at [656, 416] on div "Stop Good morning [PERSON_NAME], Thanks for the follow up's. My apologies for g…" at bounding box center [967, 418] width 1043 height 19
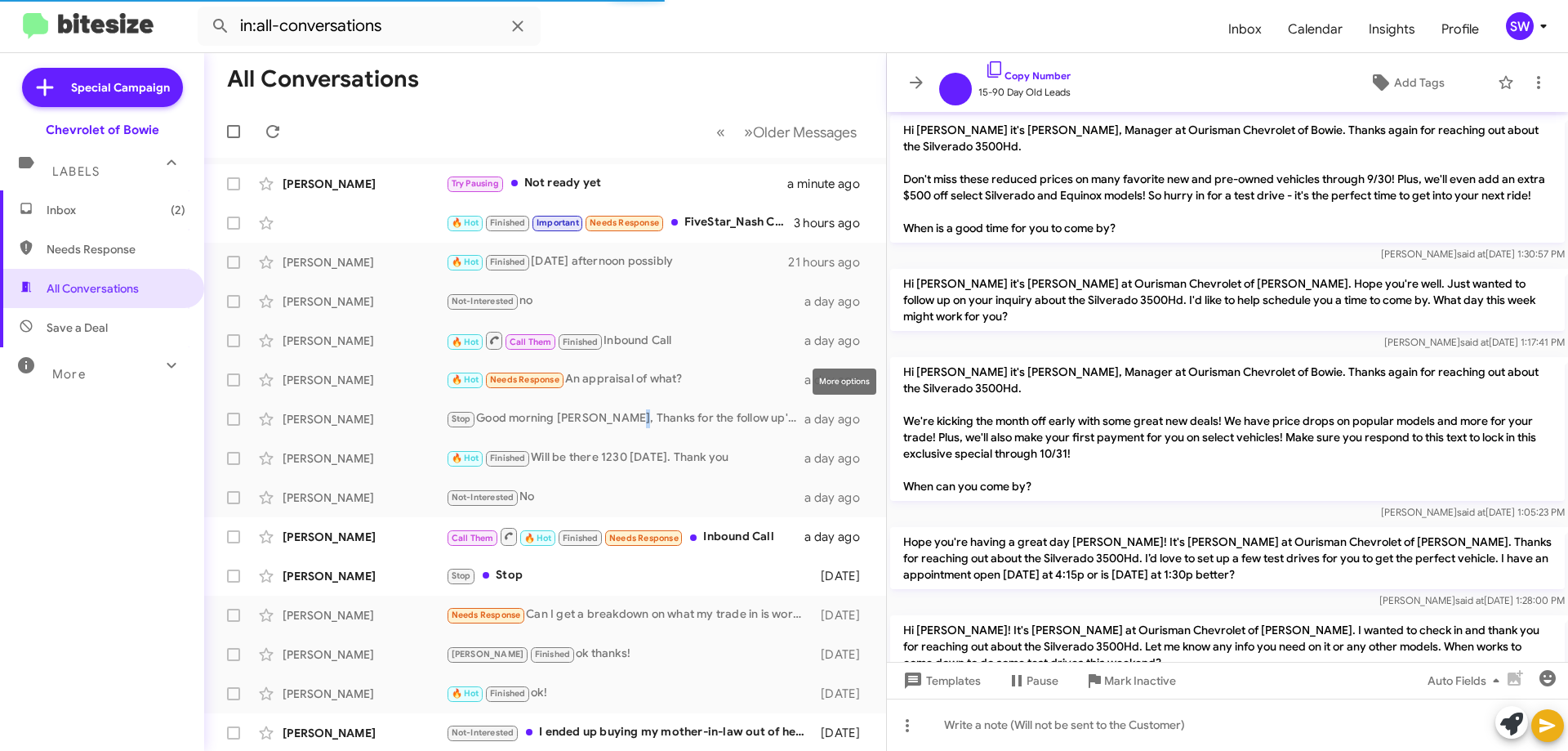
scroll to position [167, 0]
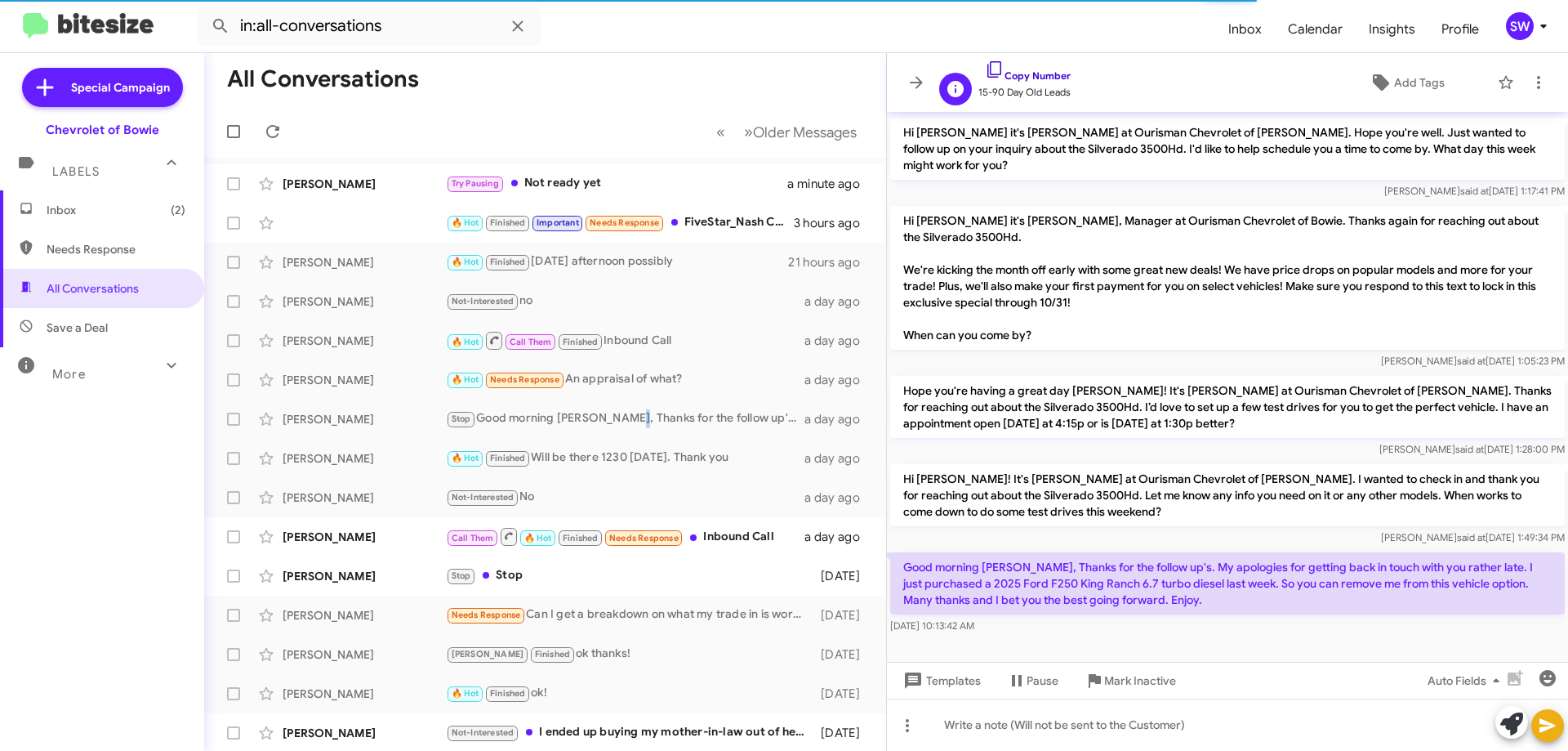
drag, startPoint x: 993, startPoint y: 64, endPoint x: 1138, endPoint y: 121, distance: 155.8
click at [996, 65] on icon at bounding box center [994, 69] width 20 height 20
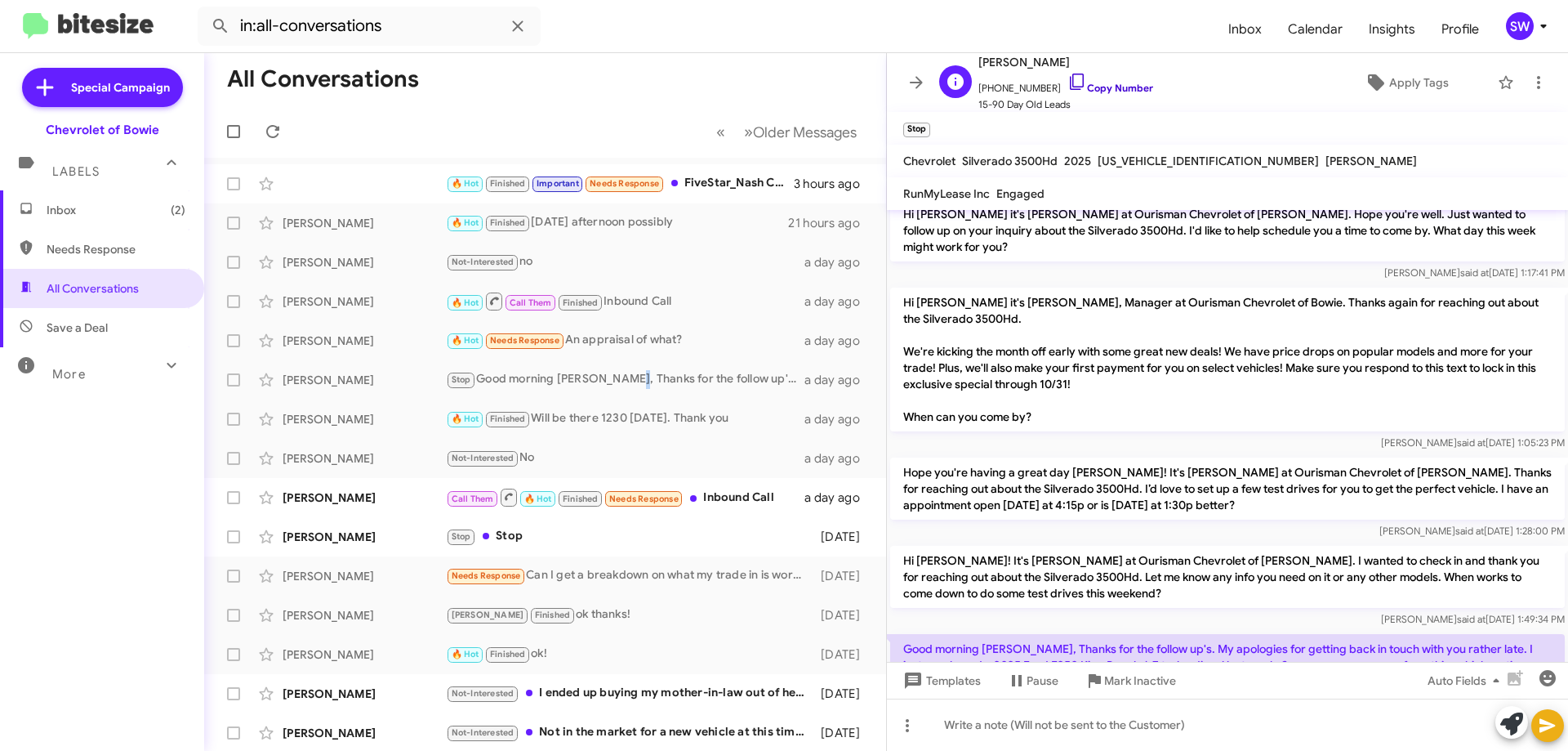
click at [1069, 83] on link "Copy Number" at bounding box center [1110, 87] width 86 height 12
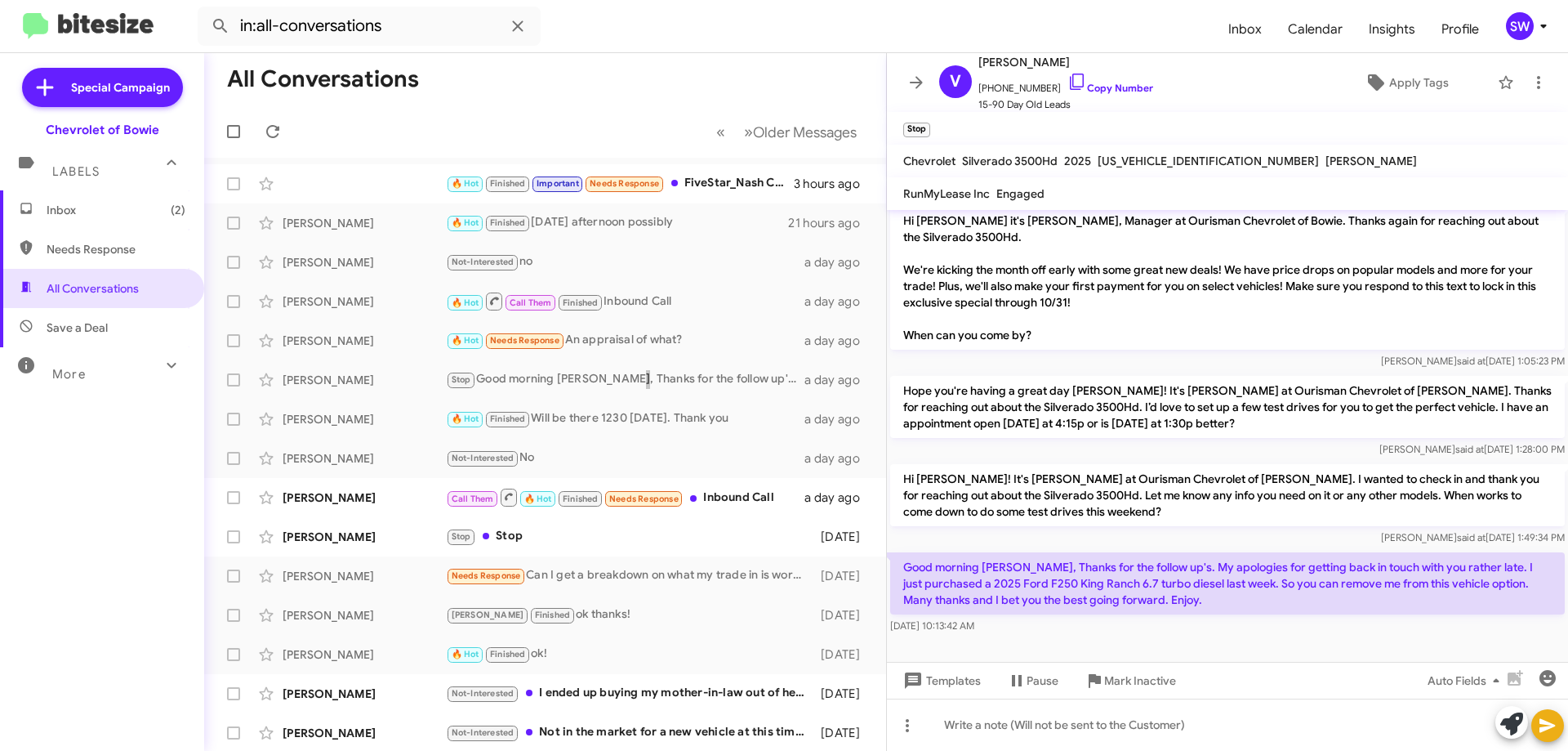
scroll to position [265, 0]
drag, startPoint x: 1119, startPoint y: 685, endPoint x: 1131, endPoint y: 665, distance: 23.3
click at [1120, 683] on span "Mark Inactive" at bounding box center [1139, 681] width 72 height 29
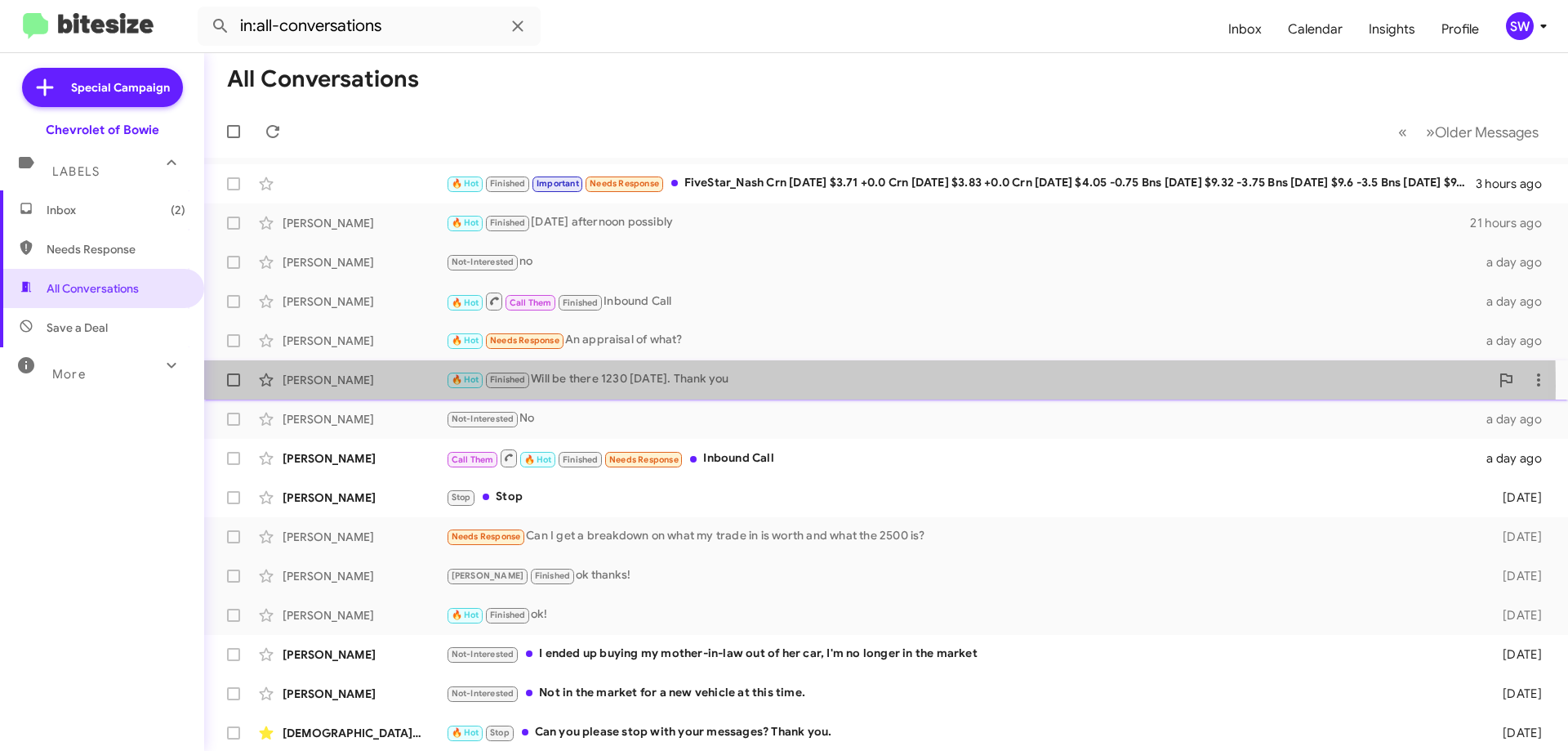
drag, startPoint x: 618, startPoint y: 385, endPoint x: 644, endPoint y: 389, distance: 26.3
click at [618, 385] on div "🔥 Hot Finished Will be there 1230 [DATE]. Thank you" at bounding box center [967, 379] width 1043 height 19
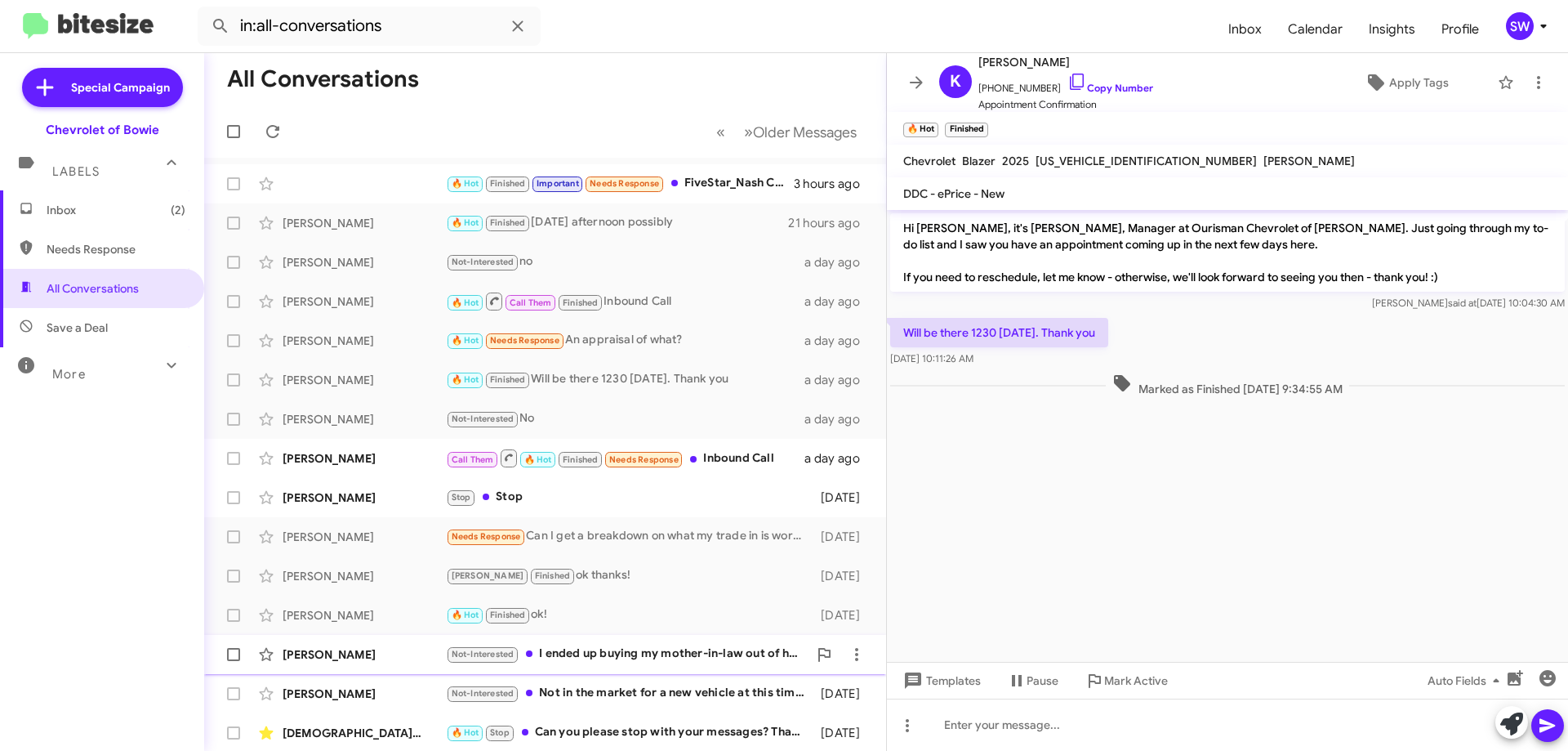
drag, startPoint x: 646, startPoint y: 655, endPoint x: 654, endPoint y: 651, distance: 8.9
click at [649, 652] on div "Not-Interested I ended up buying my mother-in-law out of her car, I'm no longer…" at bounding box center [627, 654] width 362 height 19
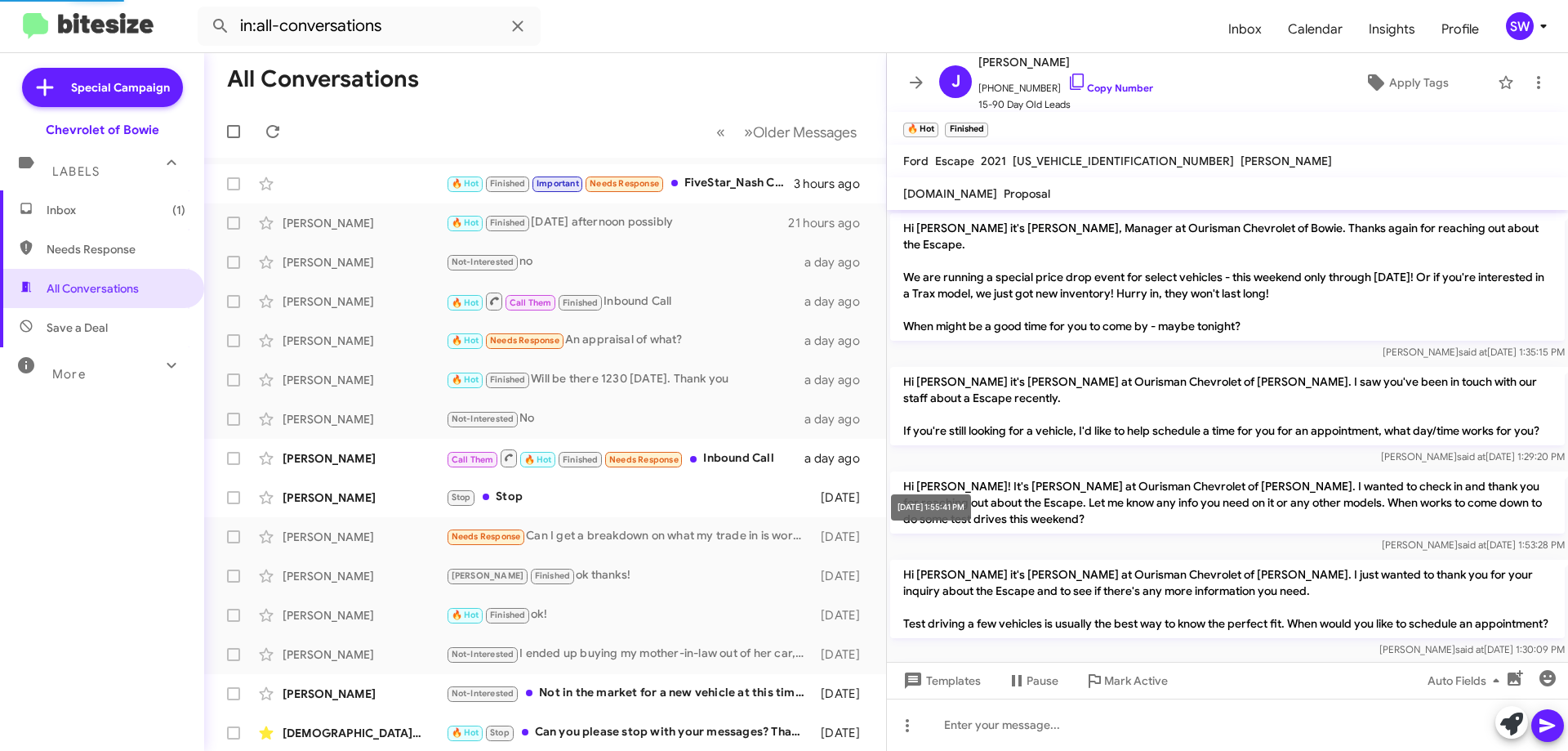
scroll to position [1827, 0]
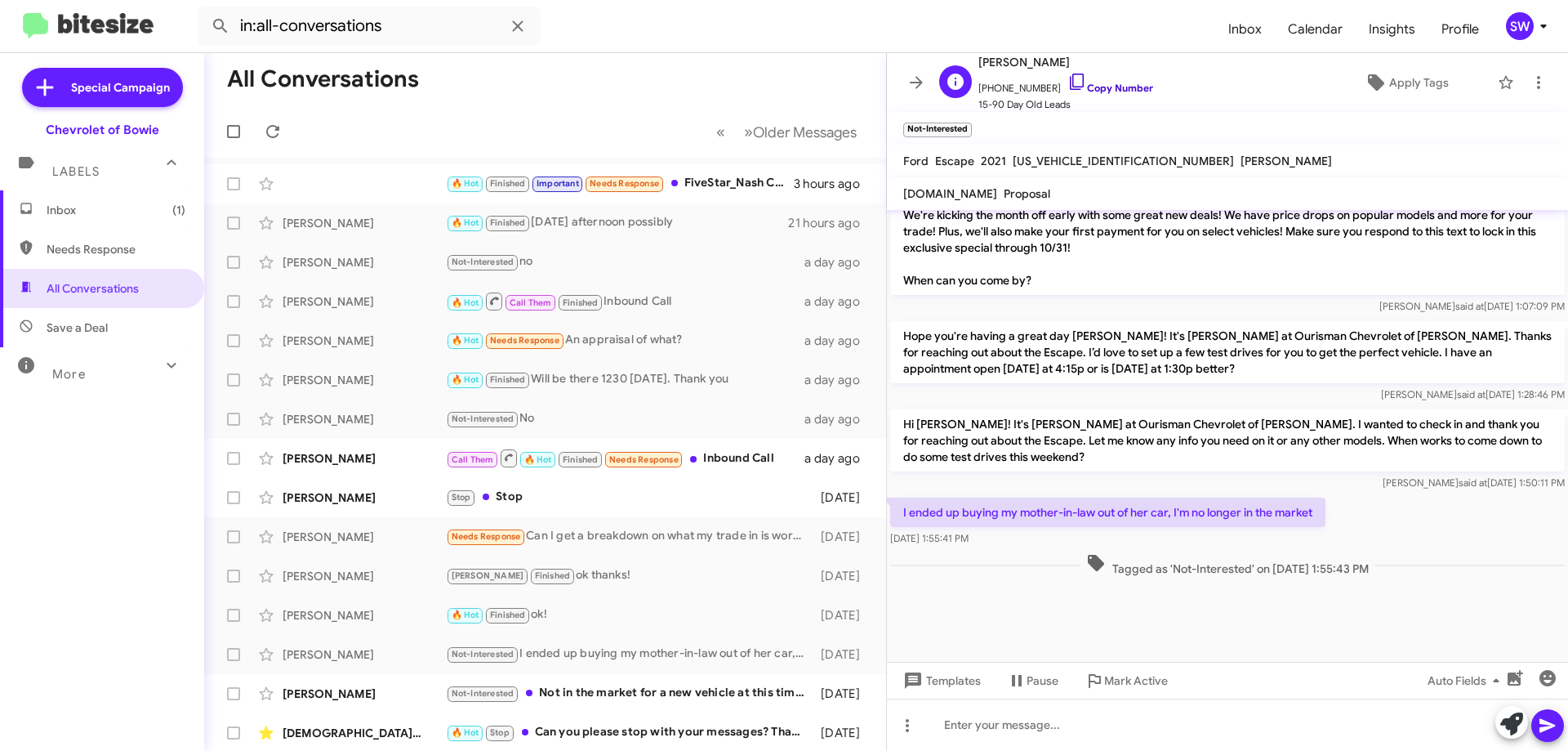
click at [1069, 82] on icon at bounding box center [1076, 81] width 14 height 16
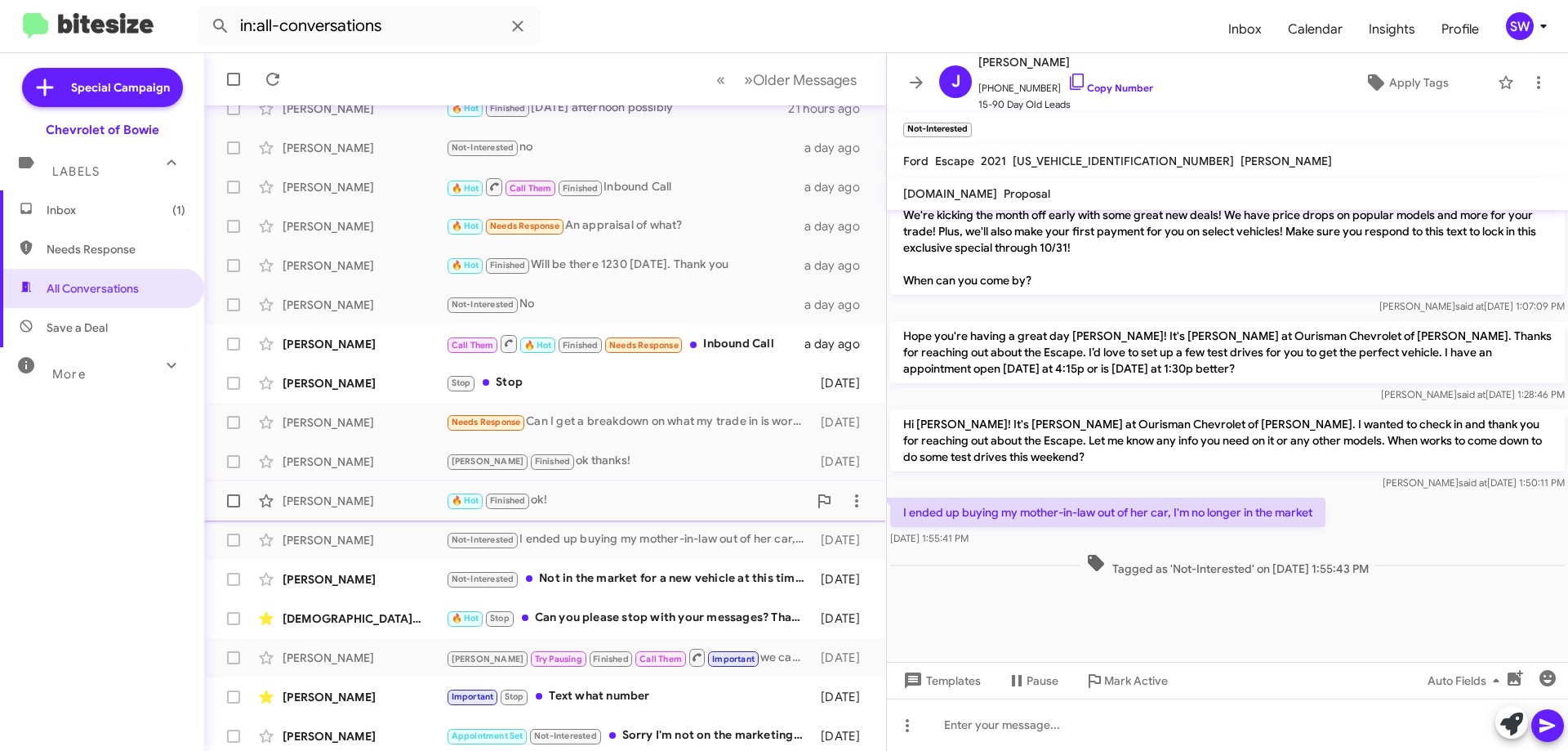
scroll to position [120, 0]
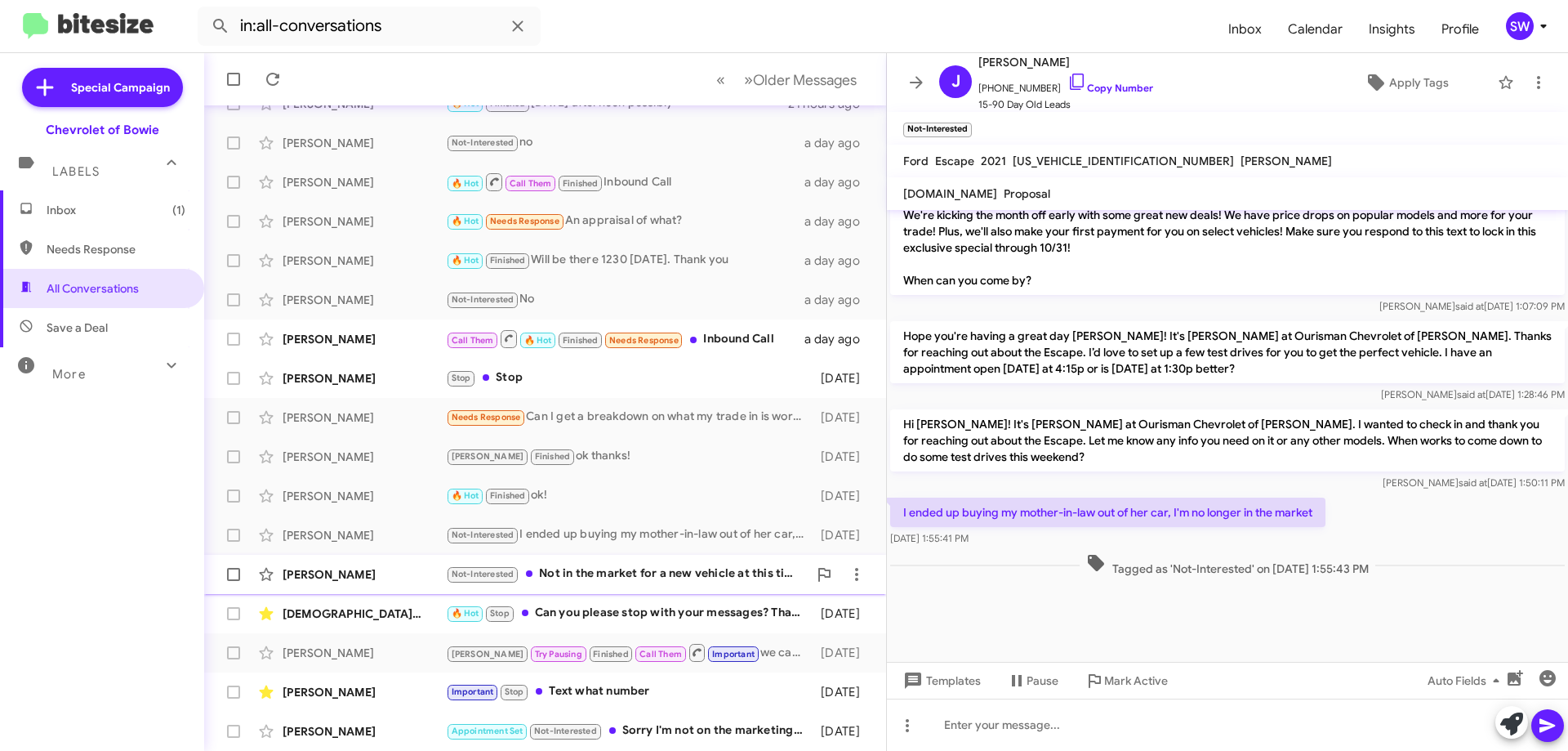
click at [632, 572] on div "Not-Interested Not in the market for a new vehicle at this time." at bounding box center [627, 574] width 362 height 19
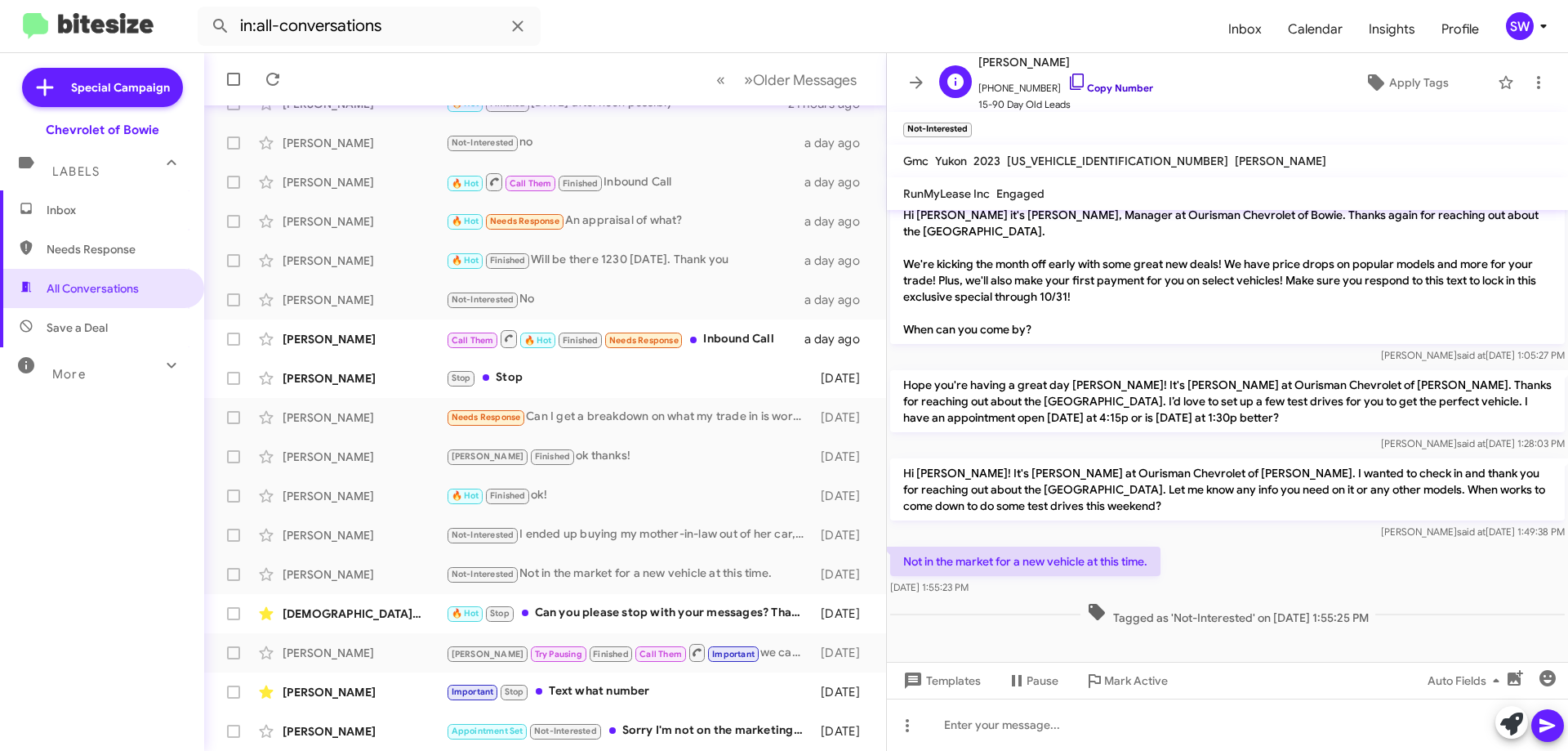
click at [1069, 74] on icon at bounding box center [1076, 81] width 14 height 16
click at [622, 608] on div "🔥 Hot Stop Can you please stop with your messages? Thank you." at bounding box center [629, 613] width 366 height 19
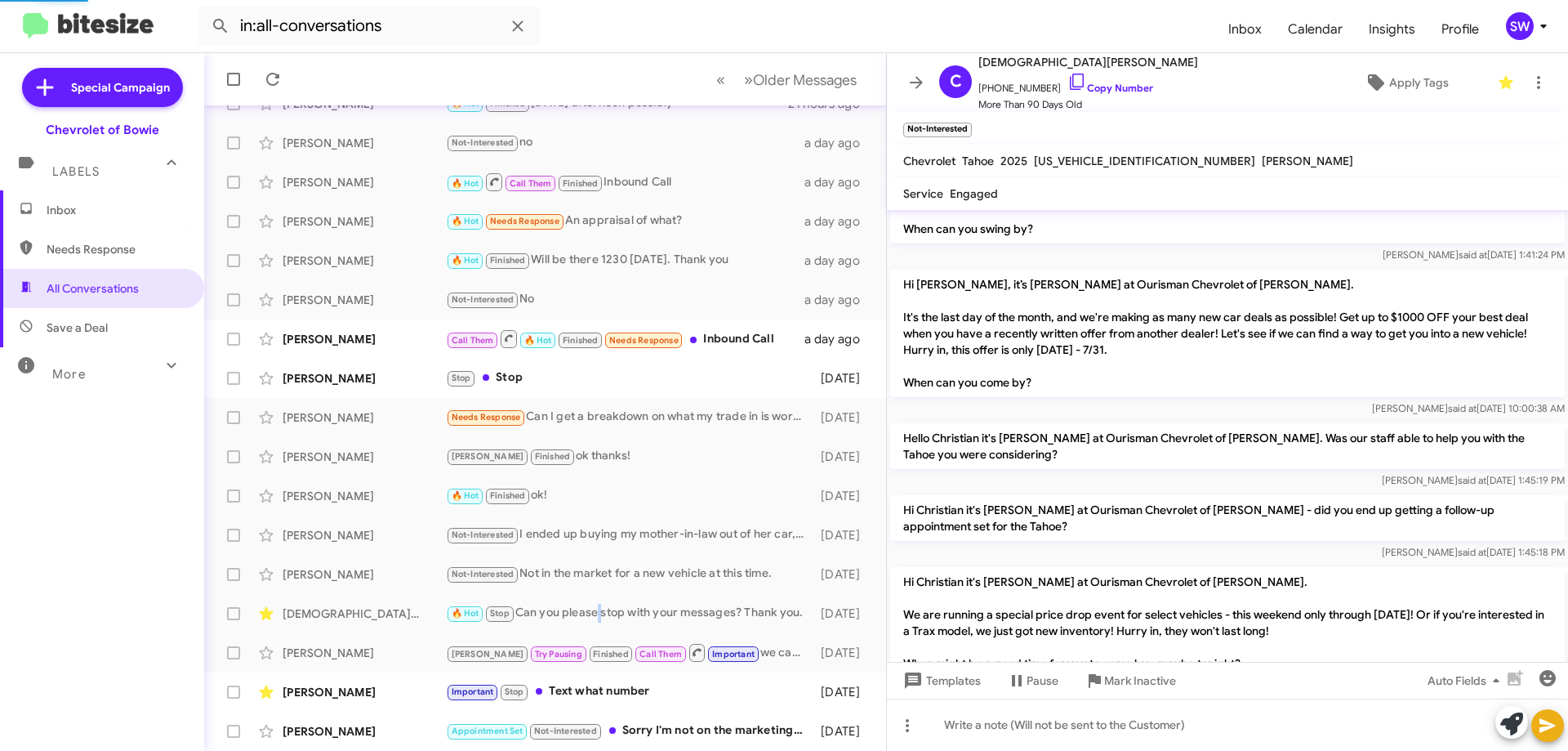
scroll to position [1451, 0]
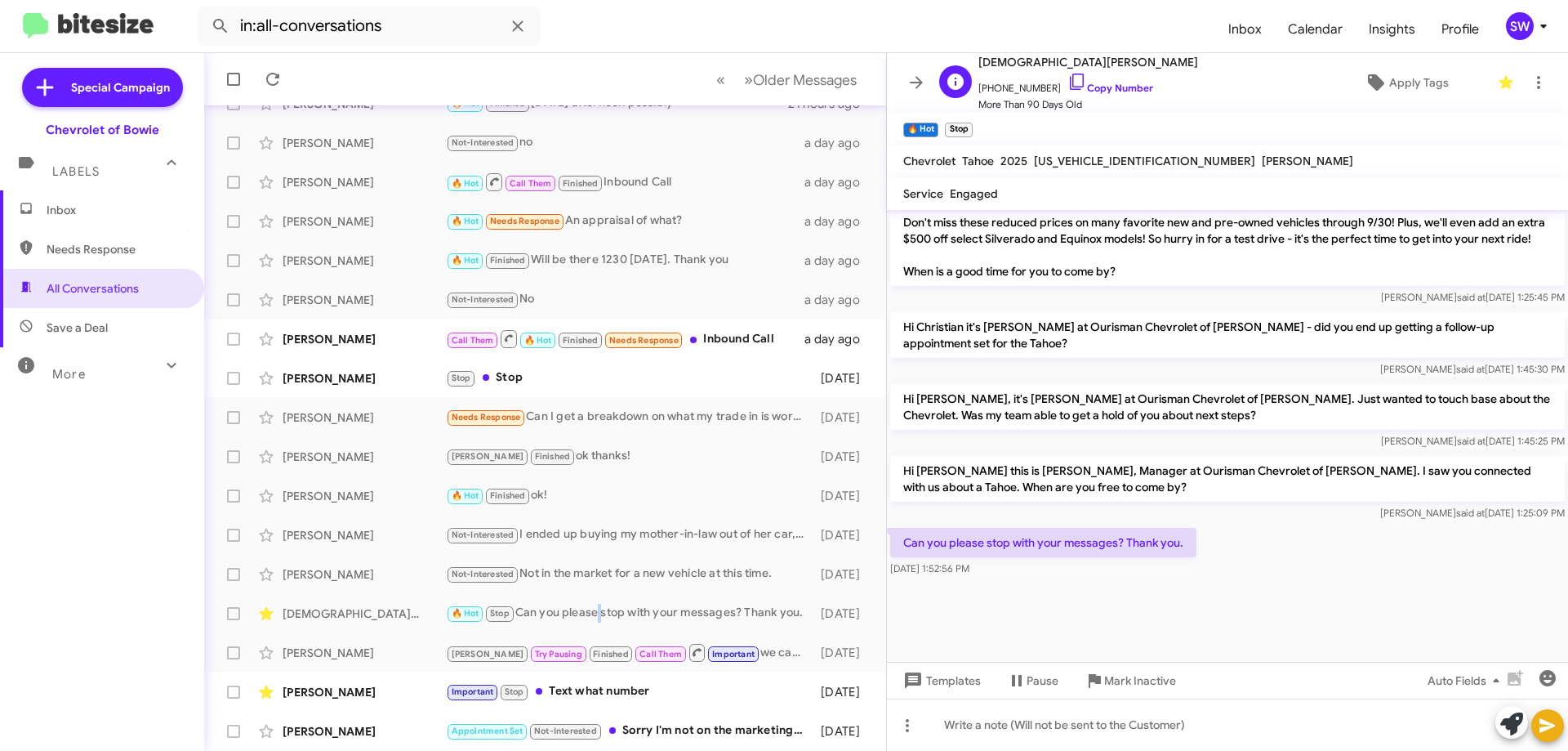
drag, startPoint x: 1059, startPoint y: 78, endPoint x: 1110, endPoint y: 109, distance: 59.7
click at [1068, 79] on icon at bounding box center [1077, 81] width 20 height 20
drag, startPoint x: 1129, startPoint y: 679, endPoint x: 1062, endPoint y: 598, distance: 105.1
click at [1129, 680] on span "Mark Inactive" at bounding box center [1139, 681] width 72 height 29
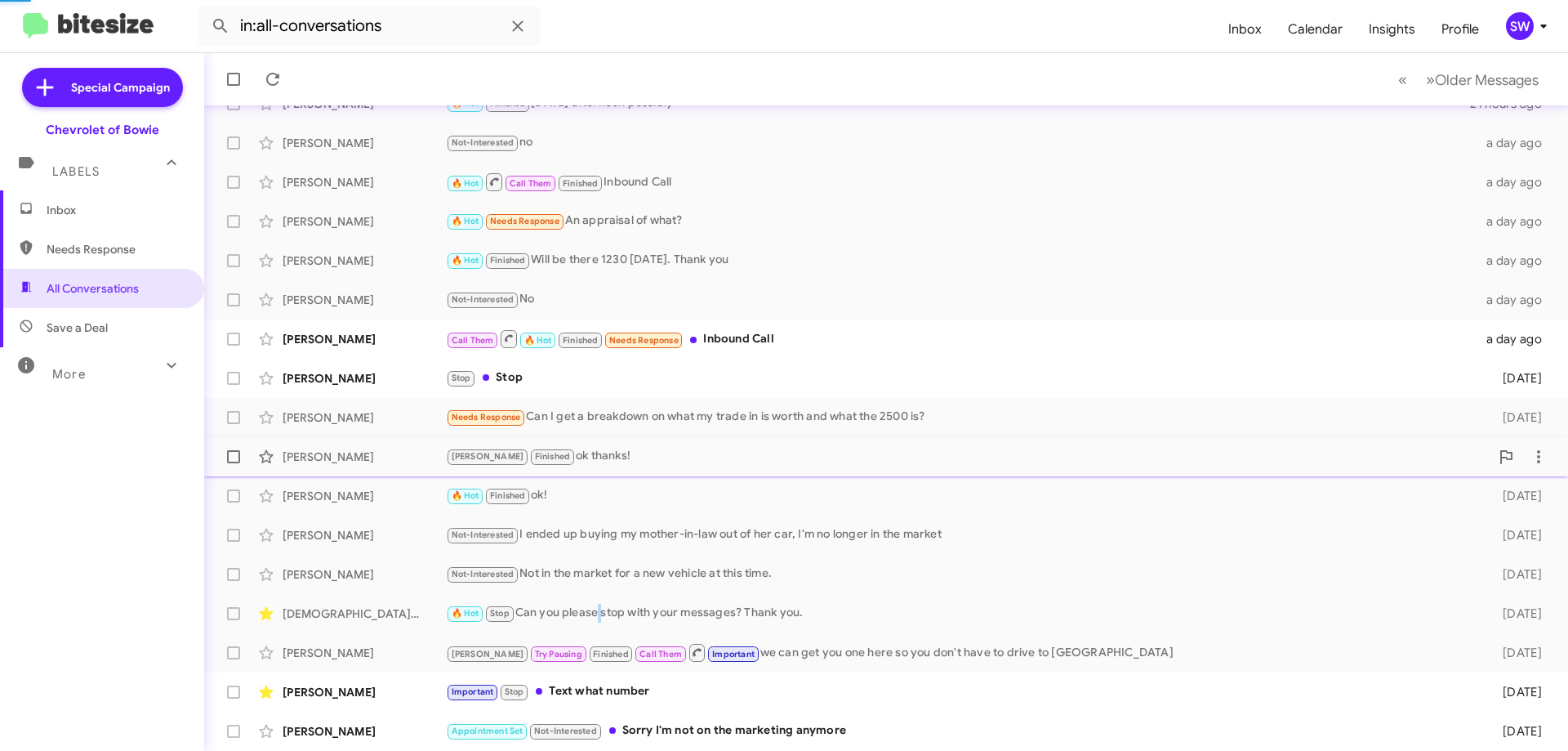
scroll to position [80, 0]
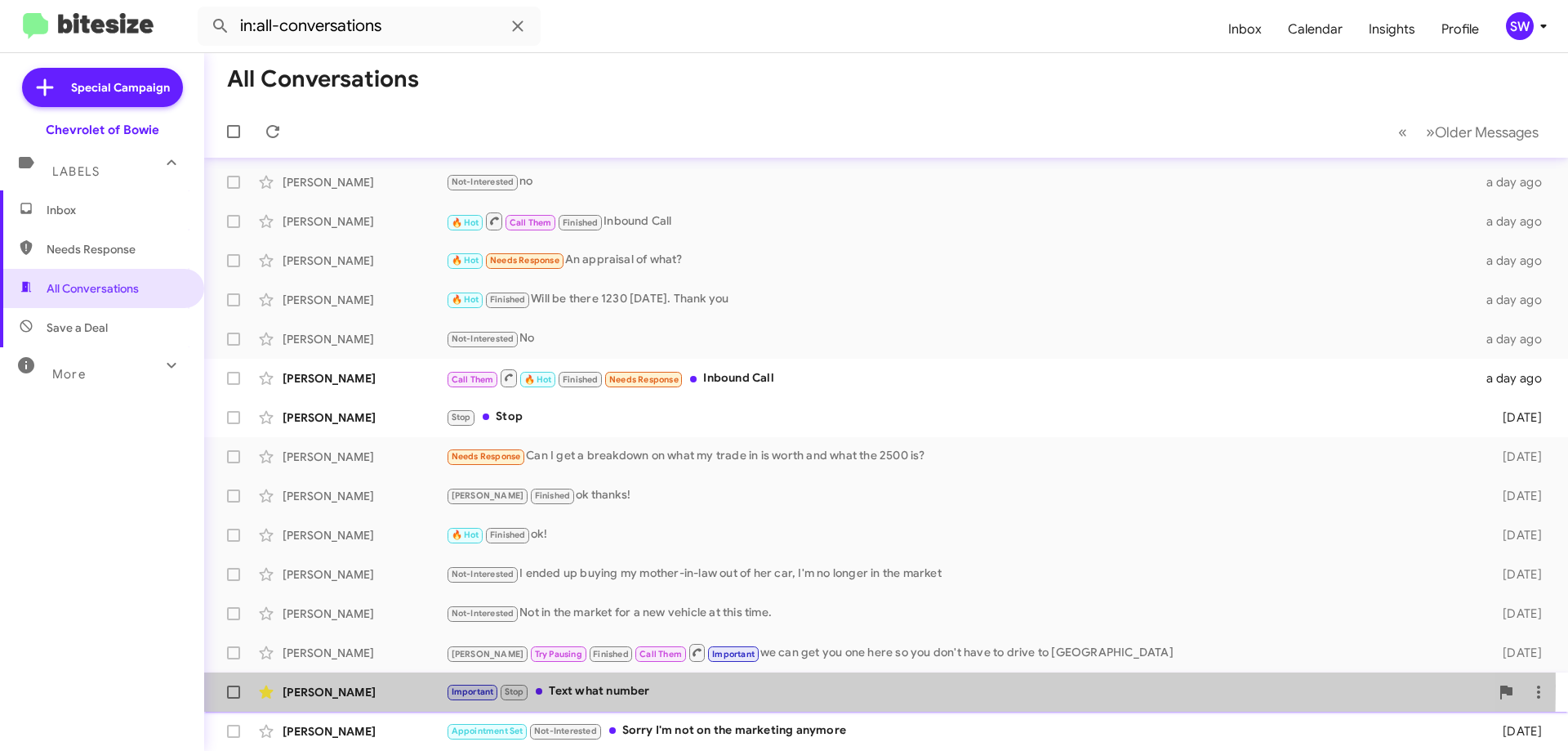
drag, startPoint x: 591, startPoint y: 685, endPoint x: 728, endPoint y: 665, distance: 138.5
click at [595, 684] on div "Important Stop Text what number" at bounding box center [961, 691] width 1030 height 19
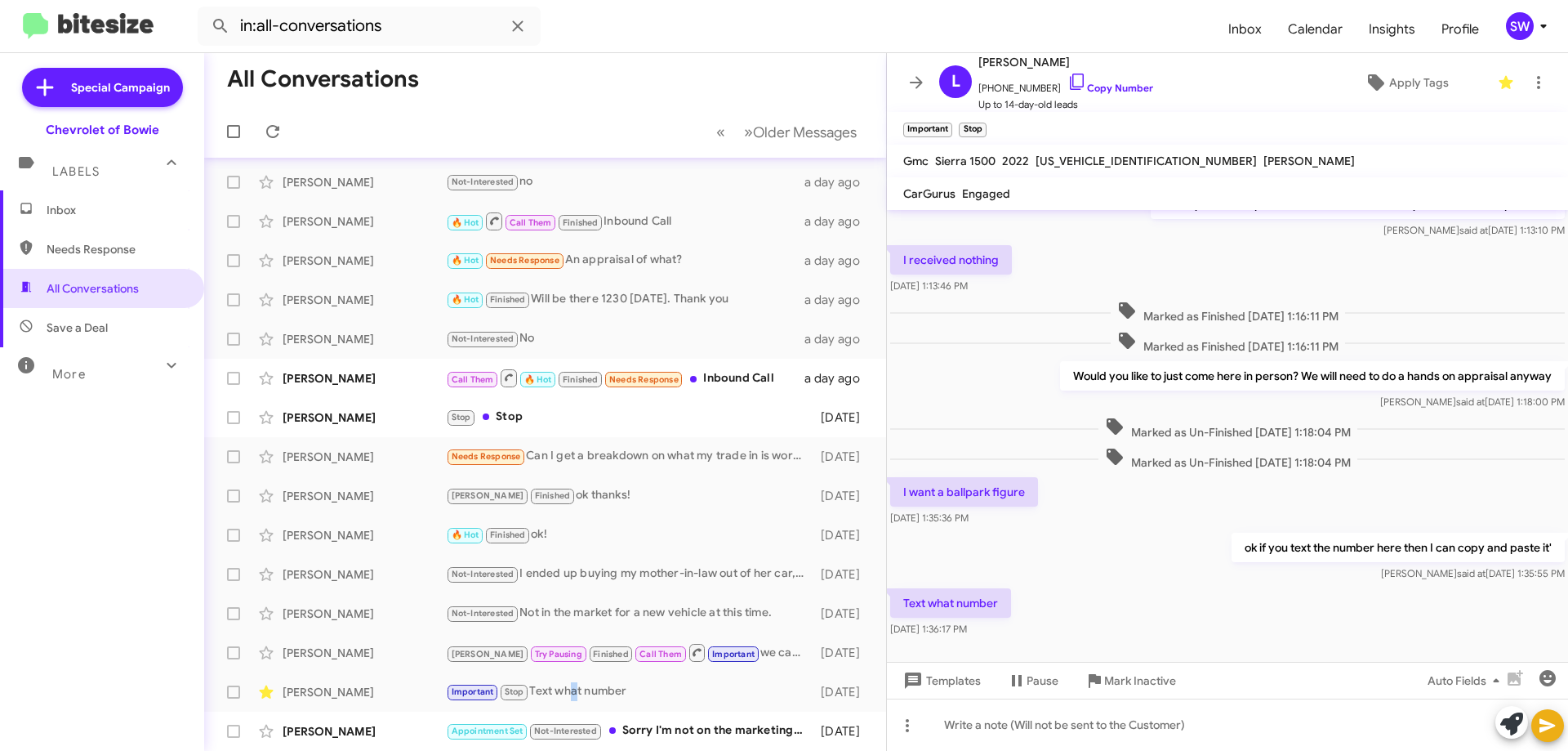
scroll to position [656, 0]
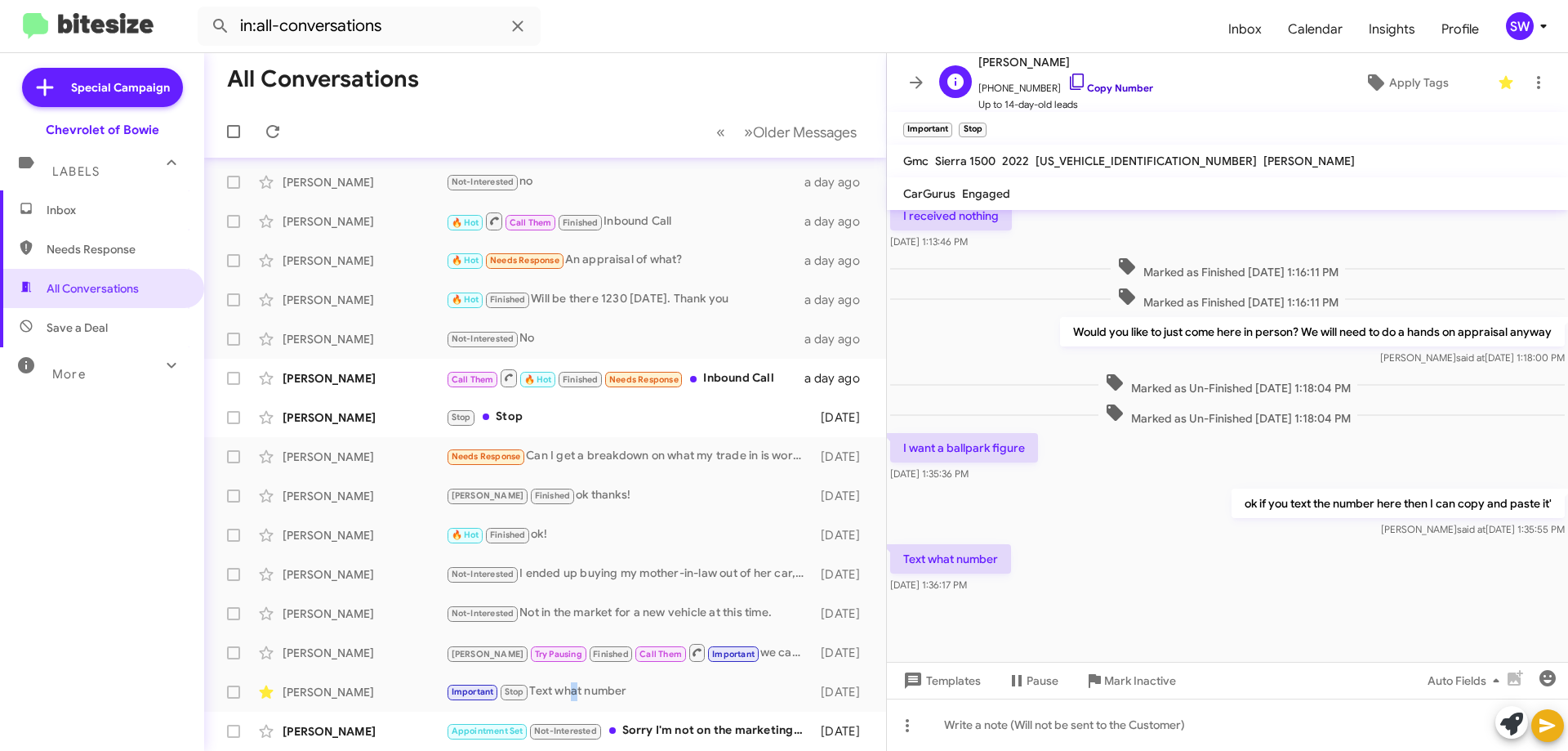
click at [1068, 82] on icon at bounding box center [1077, 81] width 20 height 20
drag, startPoint x: 1057, startPoint y: 79, endPoint x: 1361, endPoint y: 165, distance: 315.9
click at [1068, 79] on icon at bounding box center [1077, 81] width 20 height 20
drag, startPoint x: 1106, startPoint y: 690, endPoint x: 1202, endPoint y: 665, distance: 99.2
click at [1107, 689] on span "Mark Inactive" at bounding box center [1139, 681] width 72 height 29
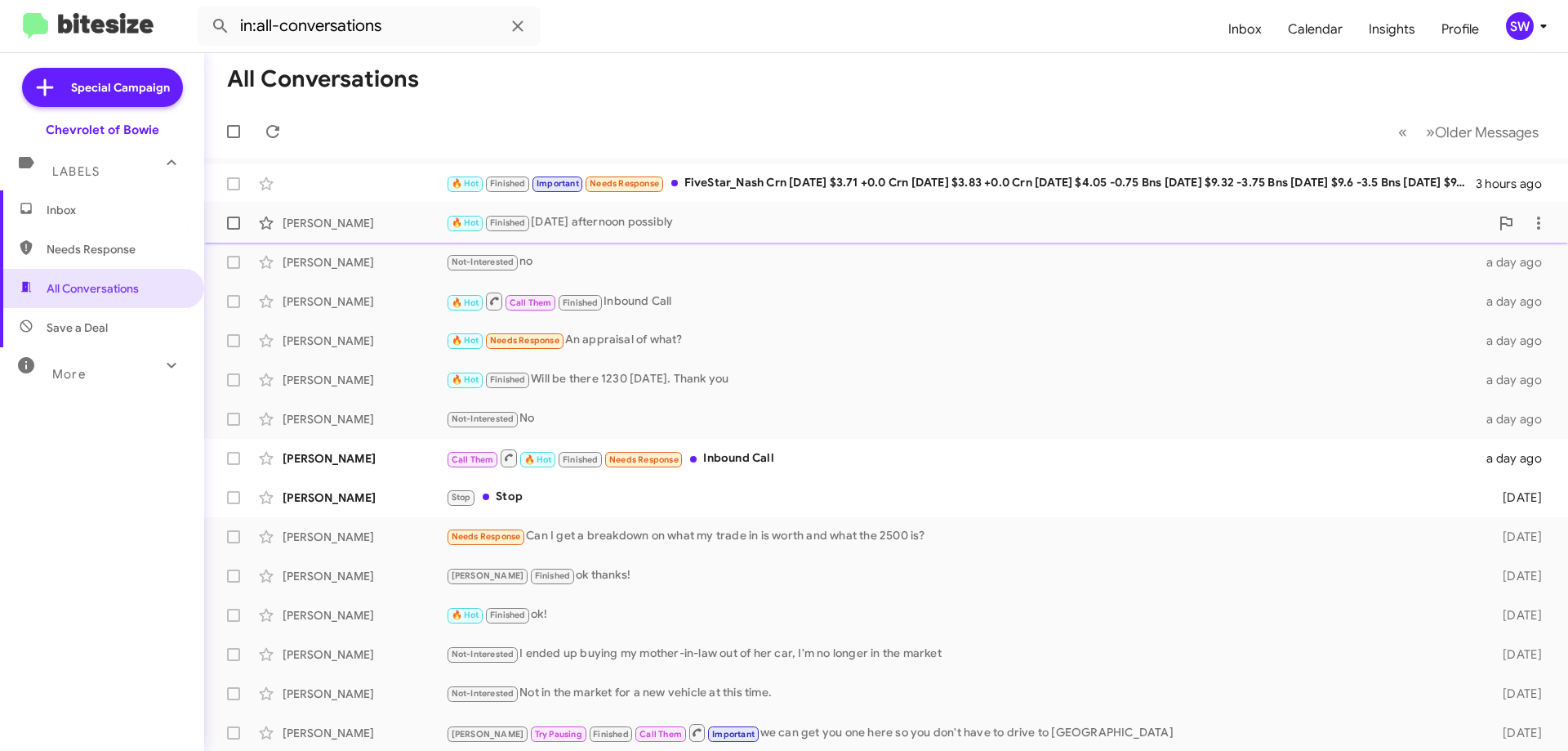
click at [584, 230] on div "🔥 Hot Finished [DATE] afternoon possibly" at bounding box center [967, 223] width 1043 height 19
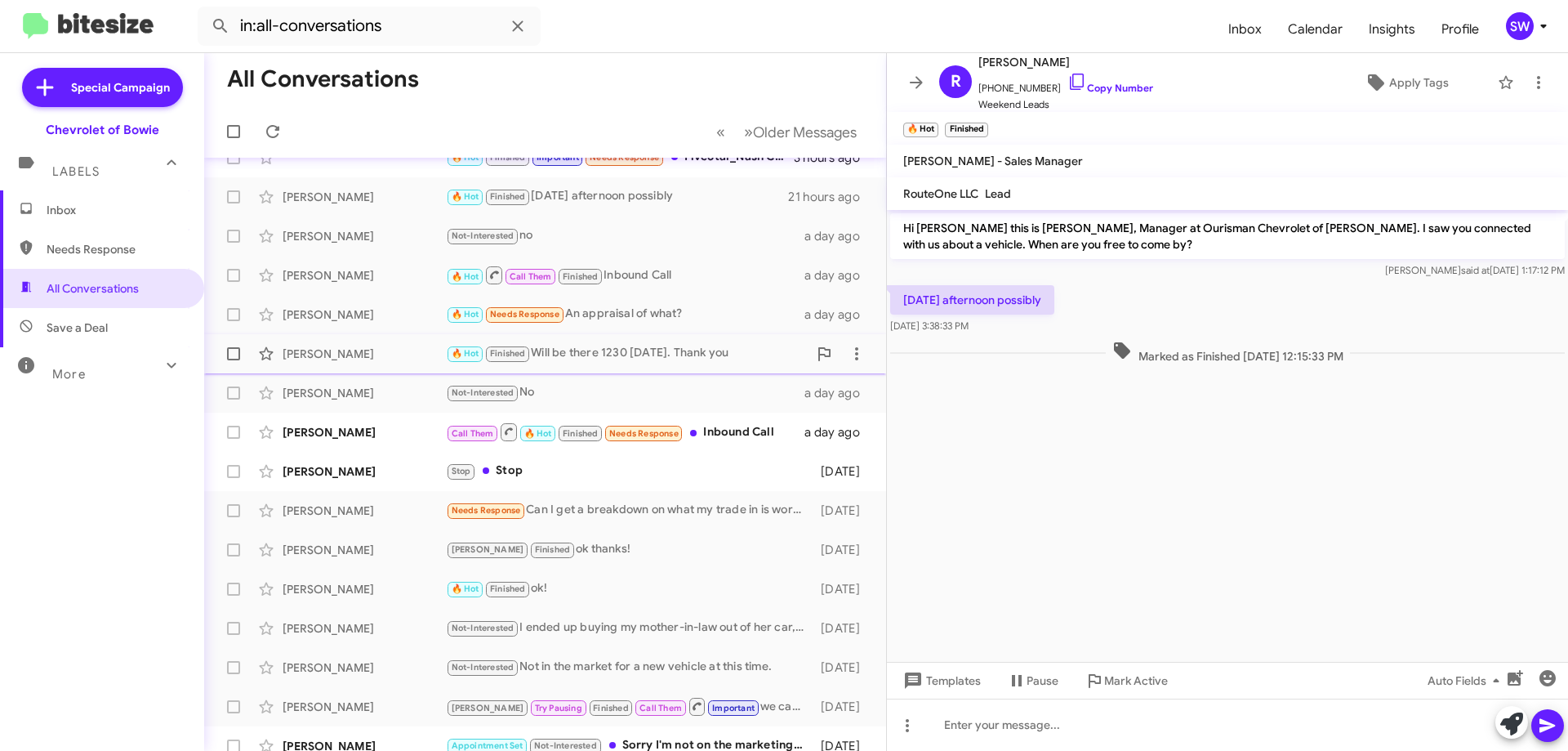
scroll to position [41, 0]
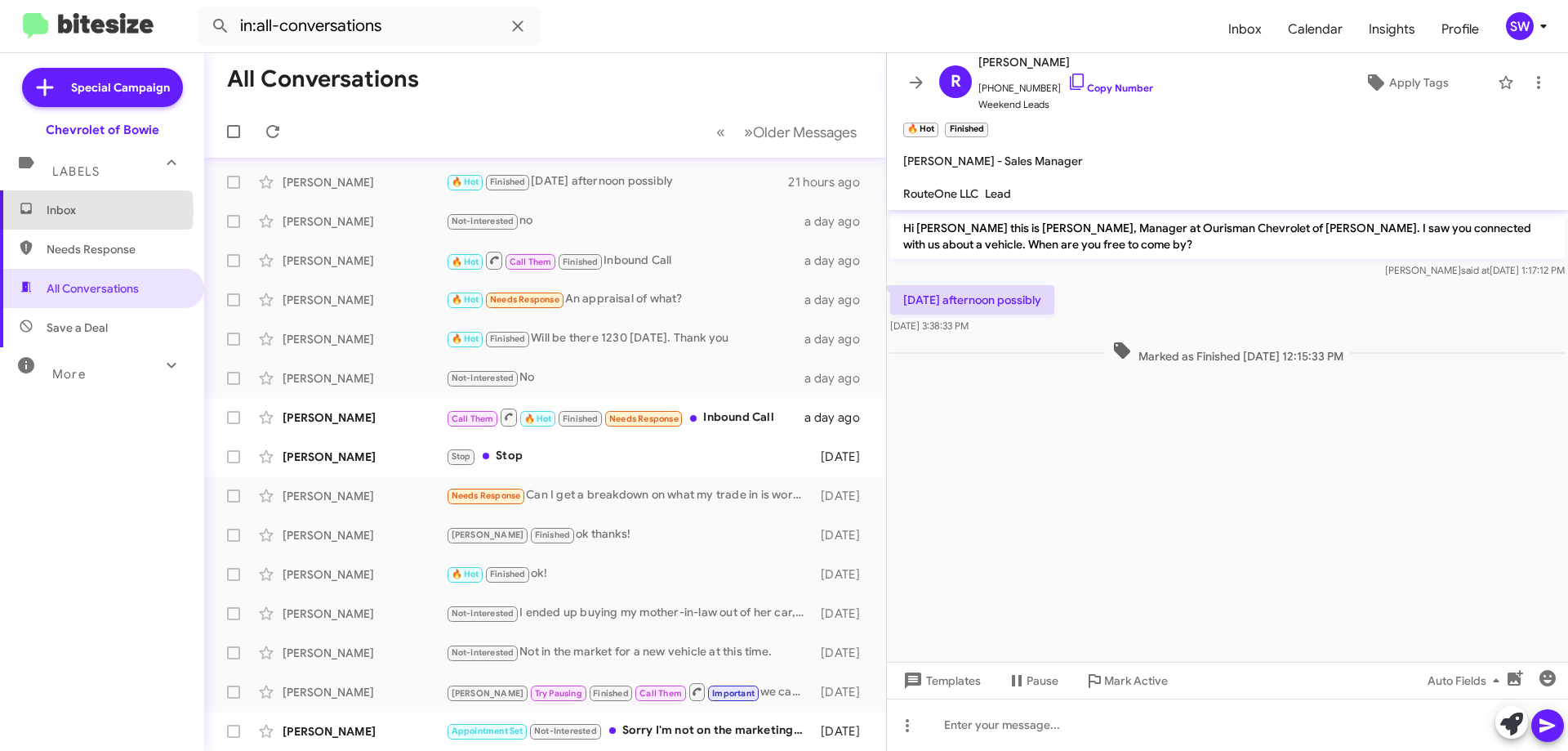
click at [62, 210] on span "Inbox" at bounding box center [116, 210] width 139 height 16
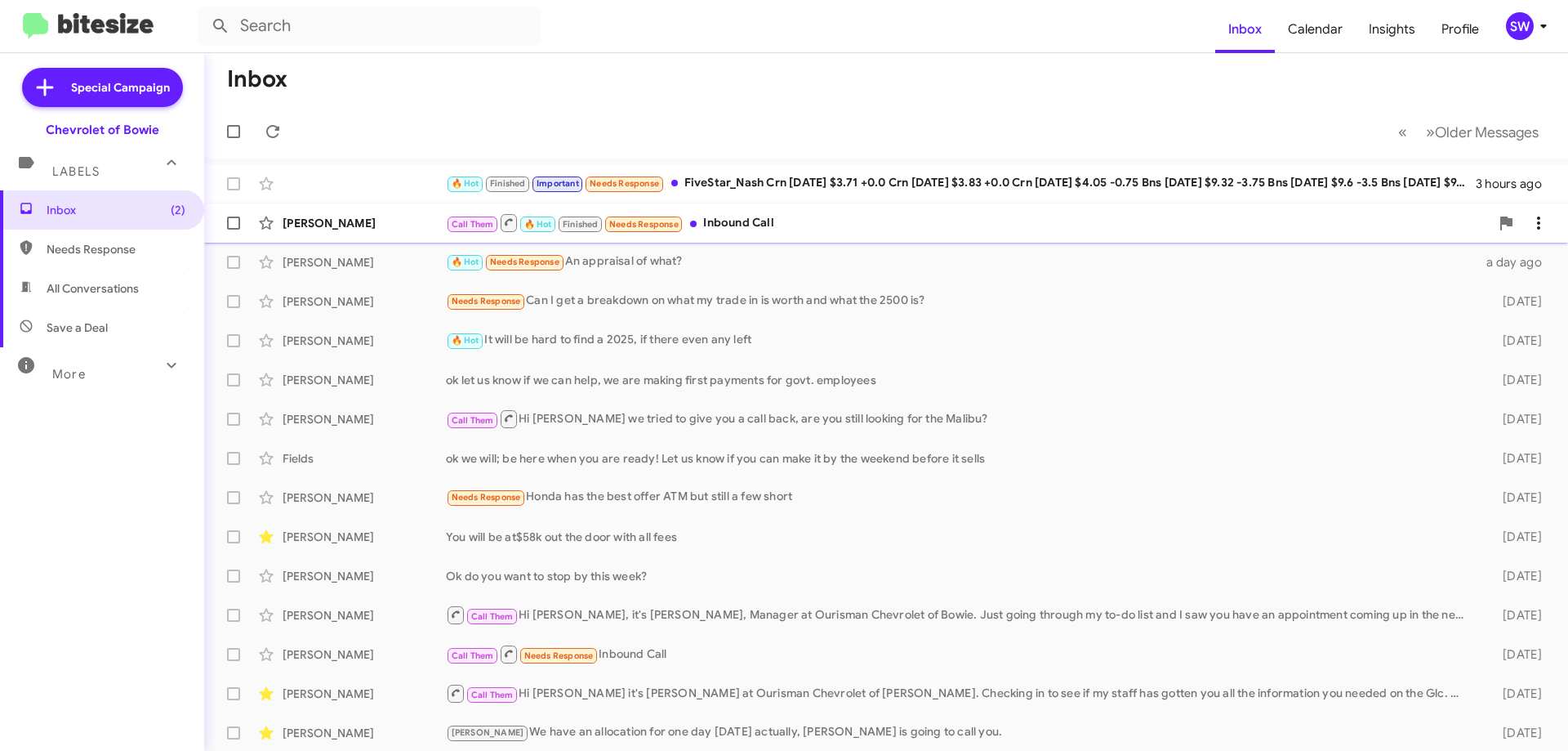
drag, startPoint x: 735, startPoint y: 222, endPoint x: 828, endPoint y: 223, distance: 93.0
click at [738, 222] on div "Call Them 🔥 Hot Finished Needs Response Inbound Call" at bounding box center [967, 223] width 1043 height 21
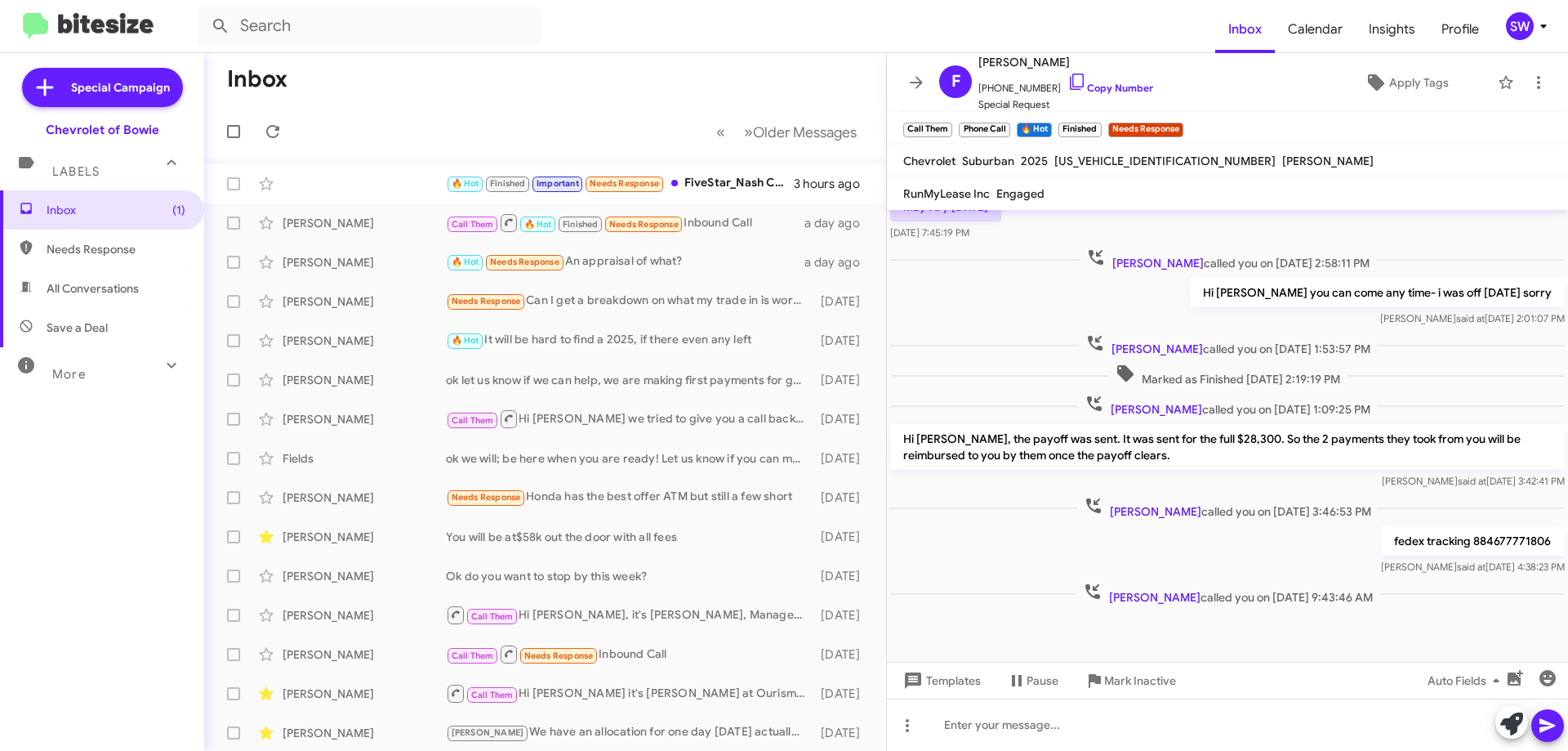
scroll to position [479, 0]
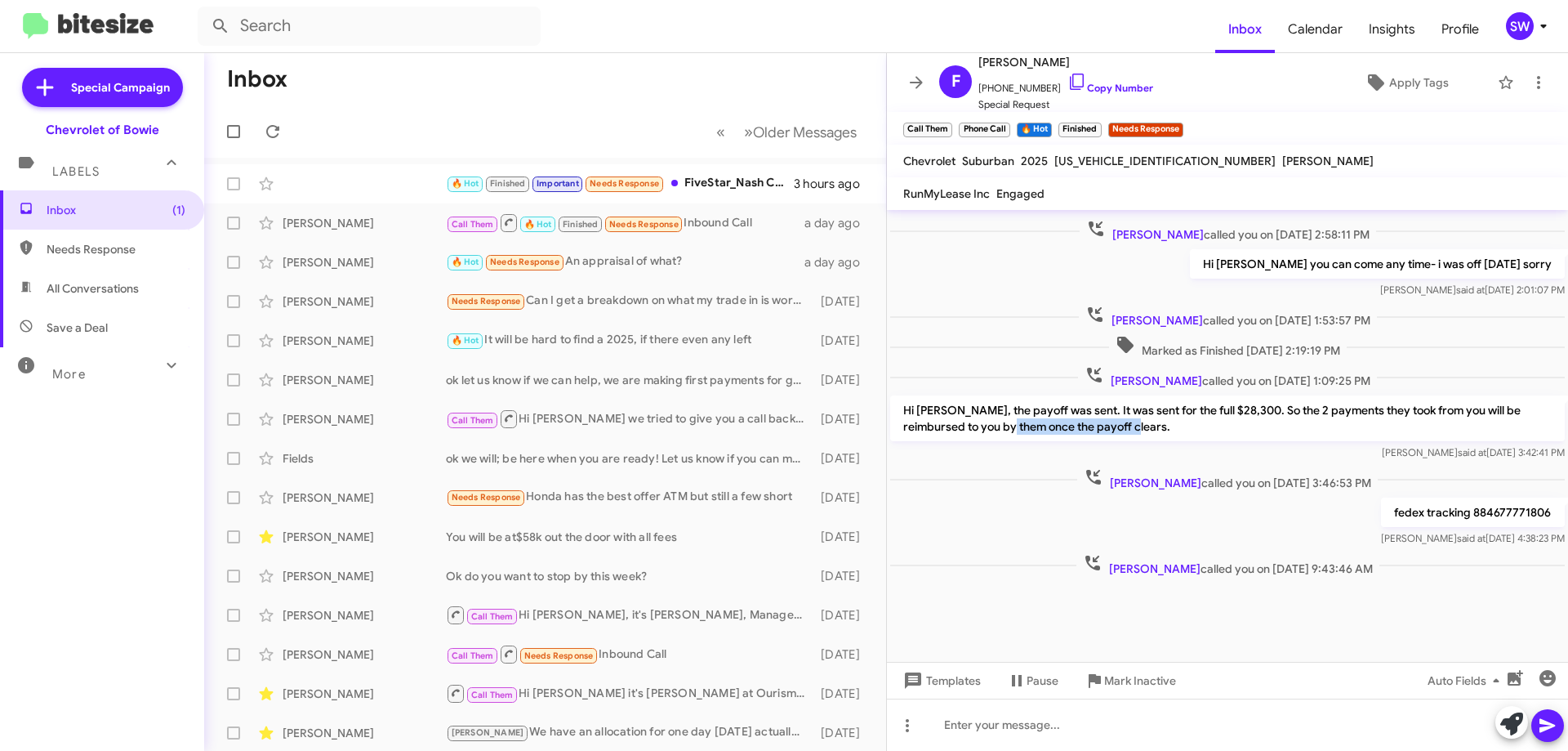
drag, startPoint x: 1167, startPoint y: 427, endPoint x: 1038, endPoint y: 422, distance: 129.1
click at [1044, 425] on p "Hi [PERSON_NAME], the payoff was sent. It was sent for the full $28,300. So the…" at bounding box center [1227, 418] width 674 height 46
click at [1034, 416] on p "Hi [PERSON_NAME], the payoff was sent. It was sent for the full $28,300. So the…" at bounding box center [1227, 418] width 674 height 46
drag, startPoint x: 1177, startPoint y: 425, endPoint x: 1103, endPoint y: 424, distance: 74.0
click at [1110, 424] on p "Hi [PERSON_NAME], the payoff was sent. It was sent for the full $28,300. So the…" at bounding box center [1227, 418] width 674 height 46
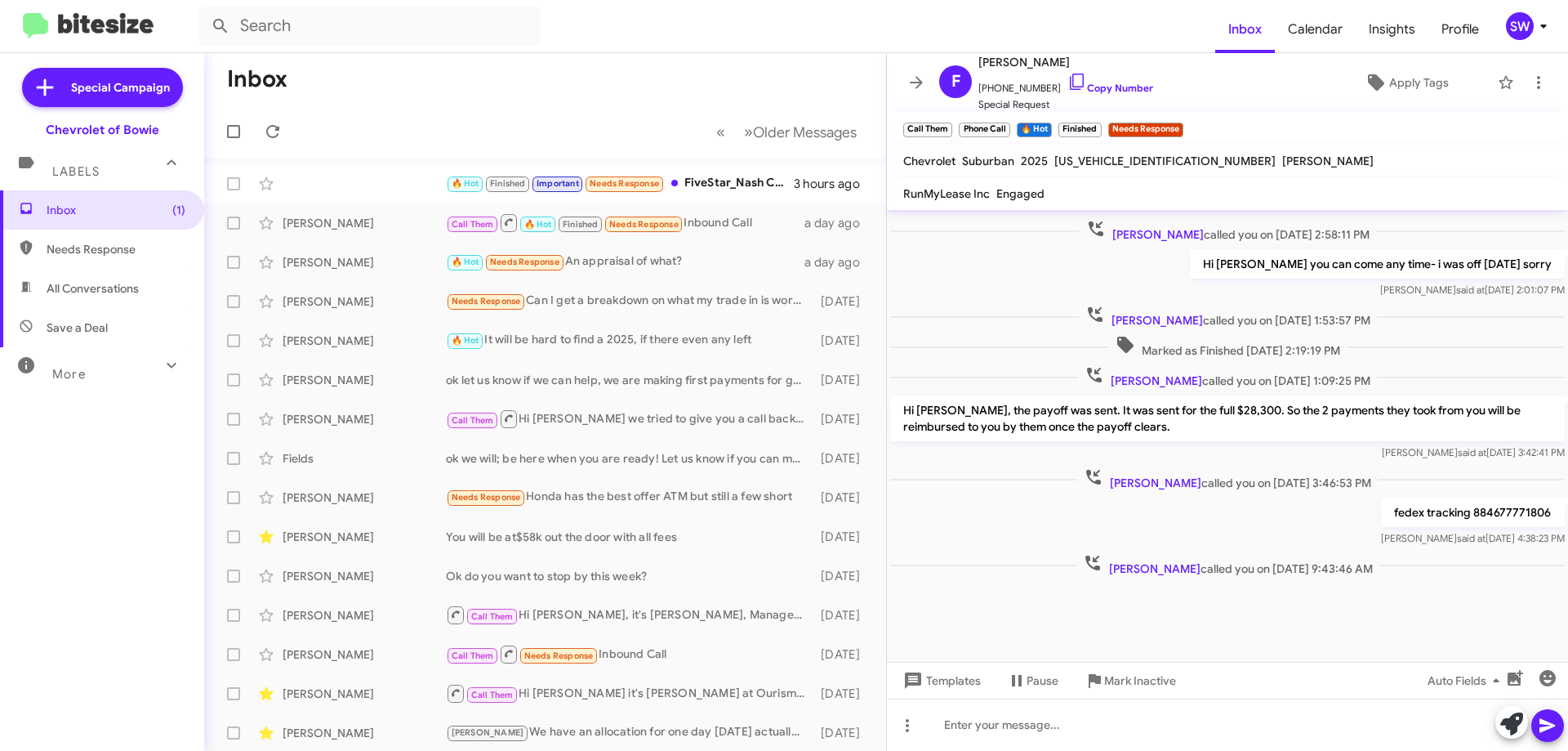
click at [1071, 412] on p "Hi [PERSON_NAME], the payoff was sent. It was sent for the full $28,300. So the…" at bounding box center [1227, 418] width 674 height 46
click at [1178, 416] on p "Hi [PERSON_NAME], the payoff was sent. It was sent for the full $28,300. So the…" at bounding box center [1227, 418] width 674 height 46
click at [1523, 514] on p "fedex tracking 884677771806" at bounding box center [1473, 512] width 184 height 29
click at [1216, 514] on div "fedex tracking 884677771806 [PERSON_NAME] said at [DATE] 4:38:23 PM" at bounding box center [1227, 522] width 681 height 55
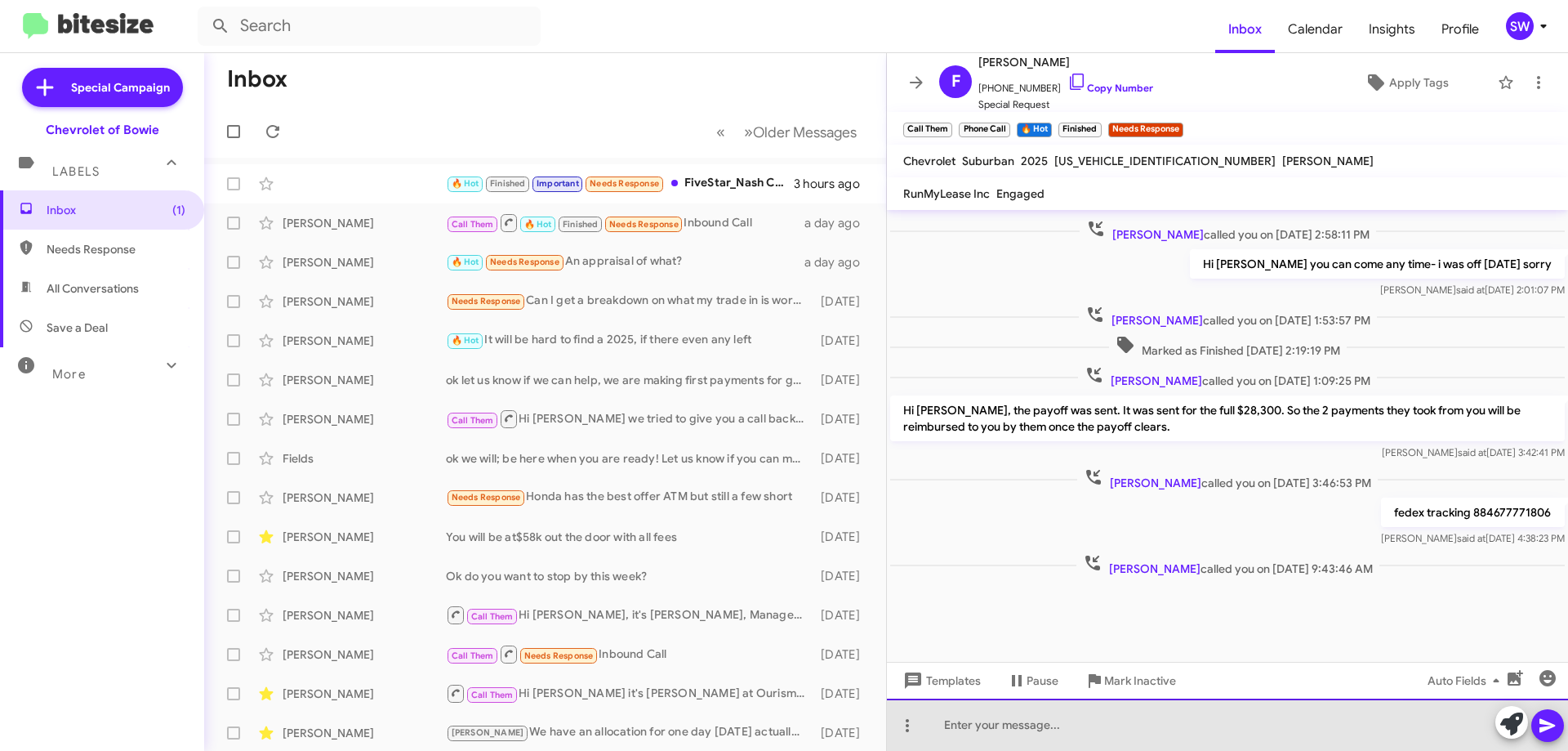
drag, startPoint x: 967, startPoint y: 726, endPoint x: 991, endPoint y: 724, distance: 24.1
click at [967, 727] on div at bounding box center [1227, 724] width 681 height 52
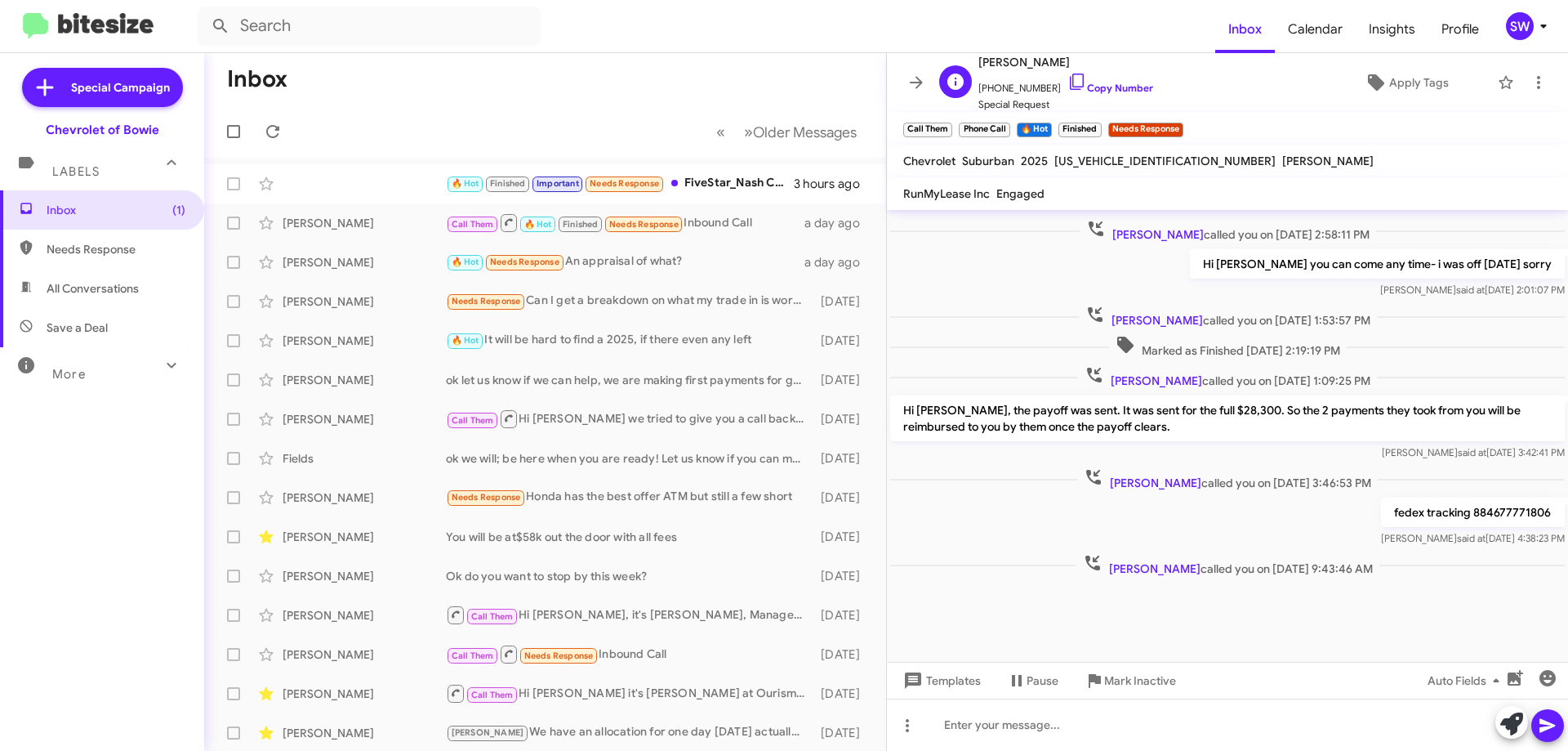
click at [1068, 83] on icon at bounding box center [1077, 81] width 20 height 20
drag, startPoint x: 1128, startPoint y: 677, endPoint x: 1198, endPoint y: 676, distance: 70.0
click at [1135, 678] on span "Mark Inactive" at bounding box center [1139, 681] width 72 height 29
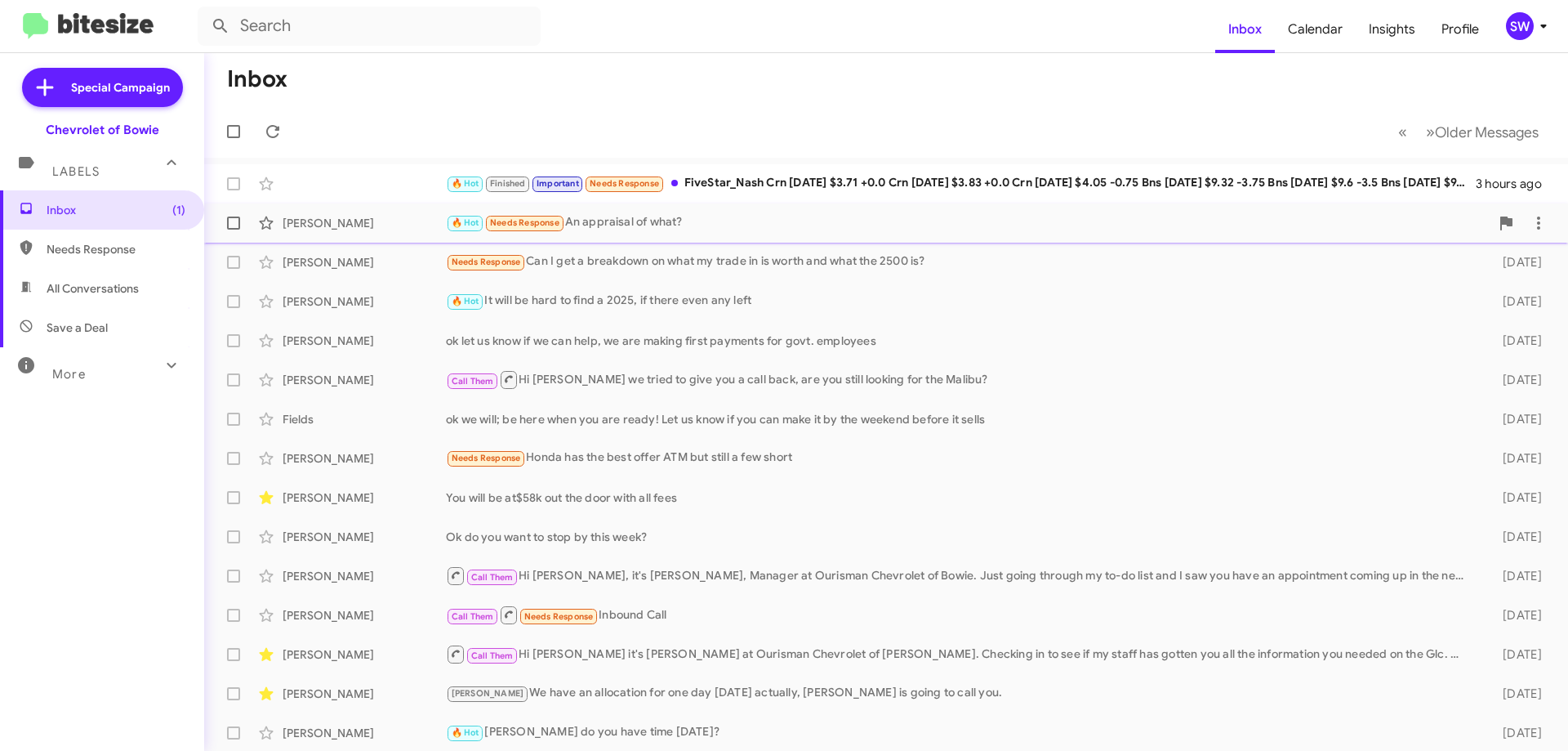
click at [616, 234] on div "[PERSON_NAME] 🔥 Hot Needs Response An appraisal of what? a day ago" at bounding box center [886, 223] width 1338 height 33
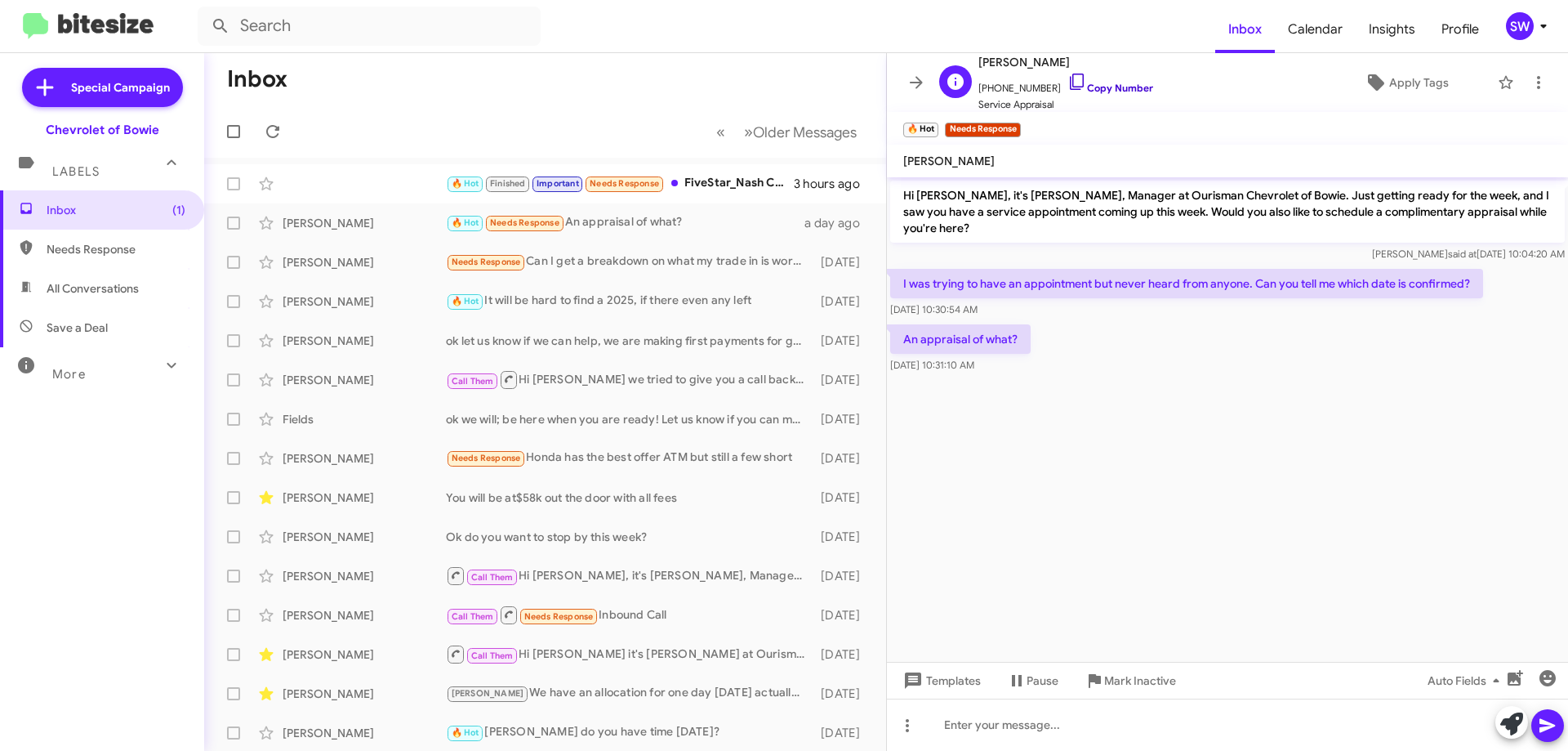
click at [1068, 77] on icon at bounding box center [1077, 81] width 20 height 20
drag, startPoint x: 1113, startPoint y: 678, endPoint x: 1091, endPoint y: 625, distance: 57.4
click at [1113, 676] on span "Mark Inactive" at bounding box center [1139, 681] width 72 height 29
